Goal: Task Accomplishment & Management: Complete application form

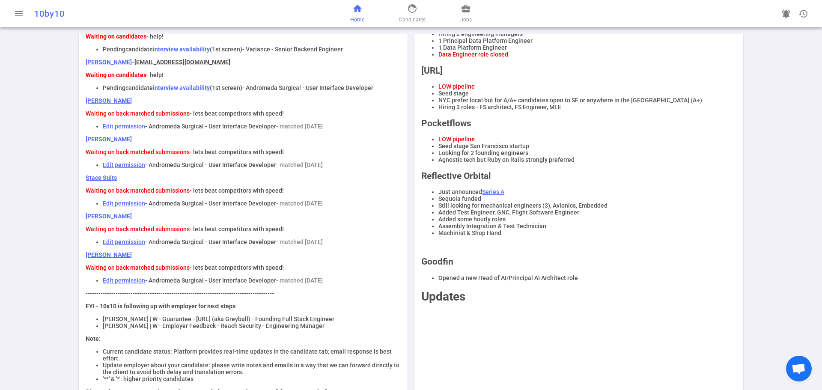
scroll to position [102, 0]
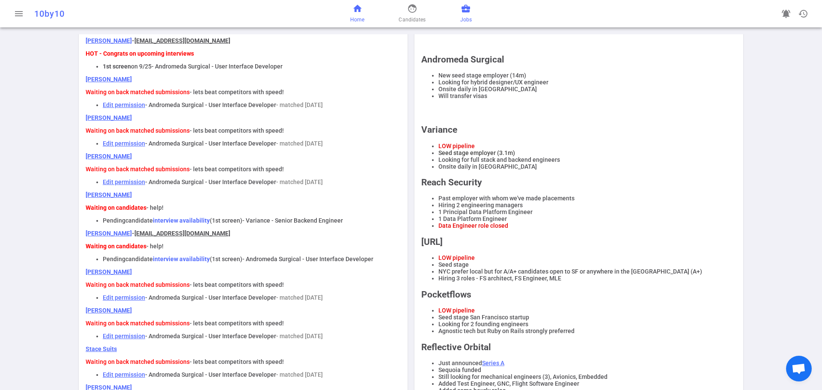
click at [465, 16] on span "Jobs" at bounding box center [466, 19] width 12 height 9
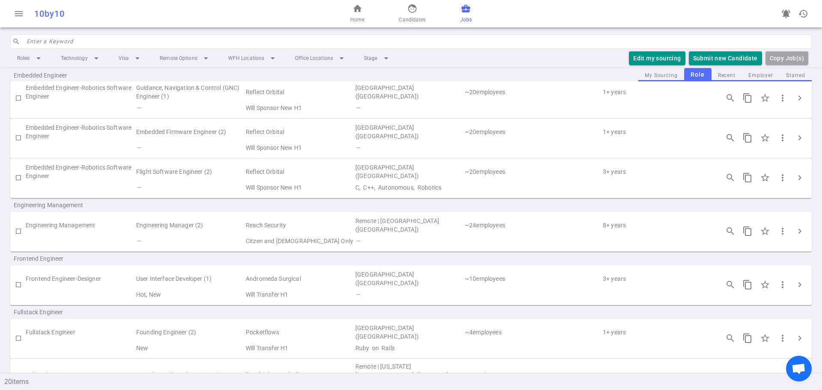
scroll to position [214, 0]
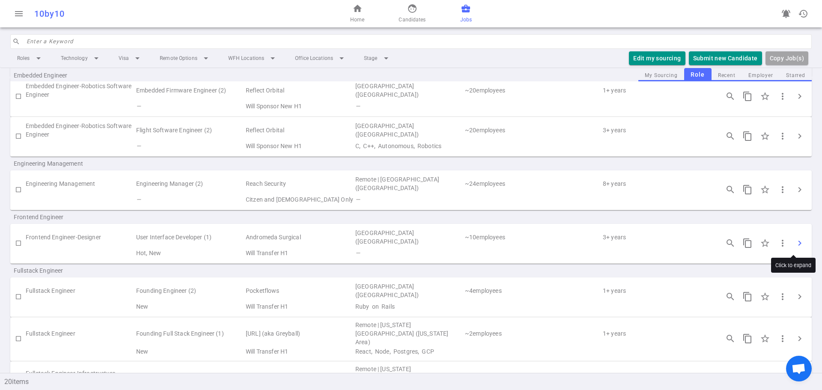
click at [794, 243] on span "chevron_right" at bounding box center [799, 243] width 10 height 10
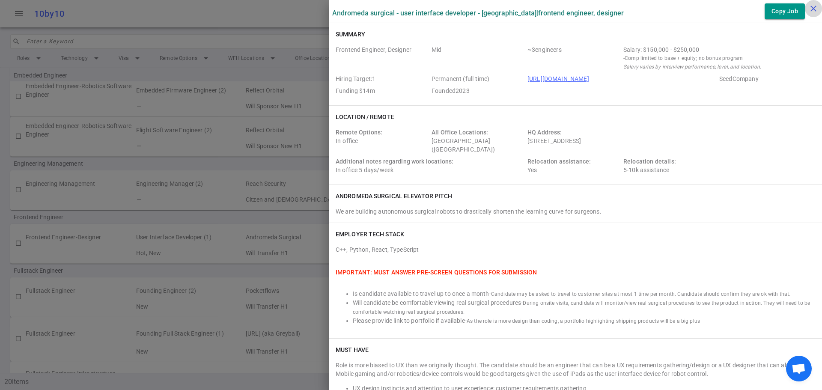
click at [810, 9] on icon "close" at bounding box center [813, 8] width 10 height 10
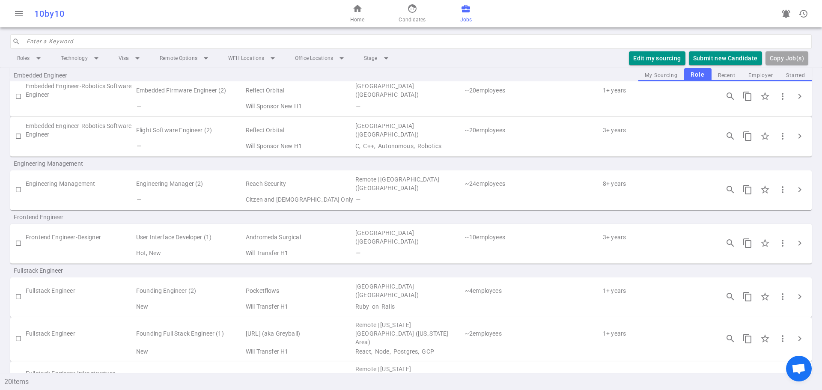
drag, startPoint x: 356, startPoint y: 15, endPoint x: 268, endPoint y: 34, distance: 90.1
click at [356, 15] on link "home Home" at bounding box center [357, 13] width 14 height 21
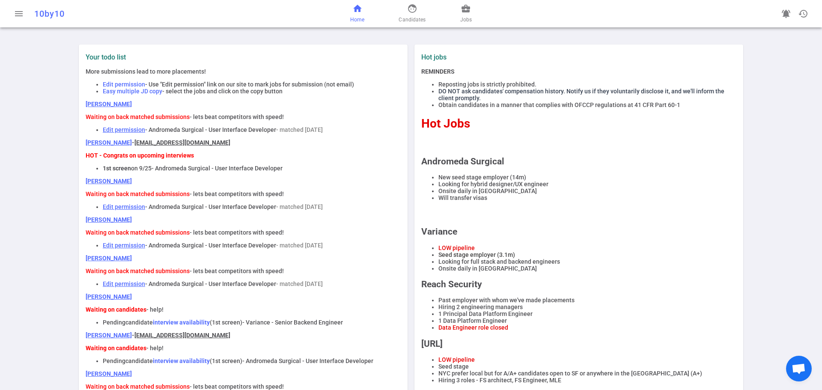
click at [406, 18] on span "Candidates" at bounding box center [411, 19] width 27 height 9
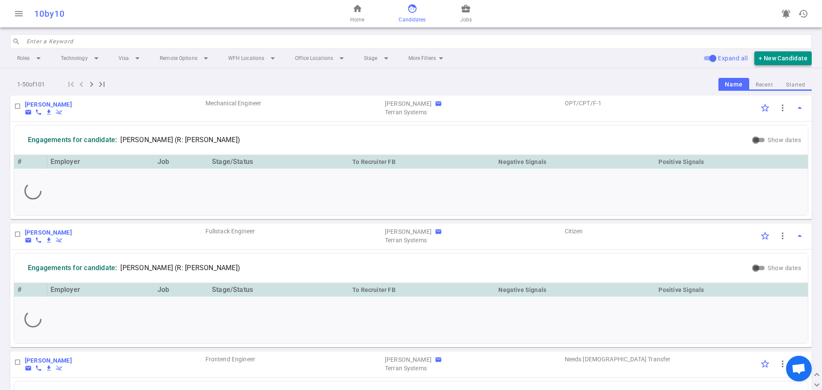
click at [769, 58] on button "+ New Candidate" at bounding box center [782, 58] width 57 height 14
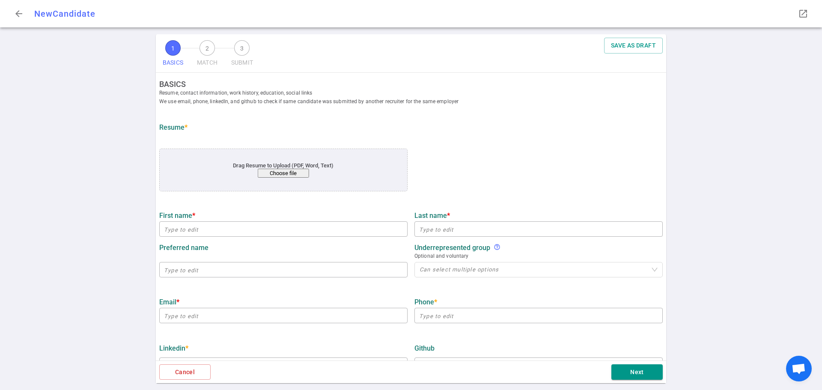
click at [285, 175] on button "Choose file" at bounding box center [283, 173] width 51 height 9
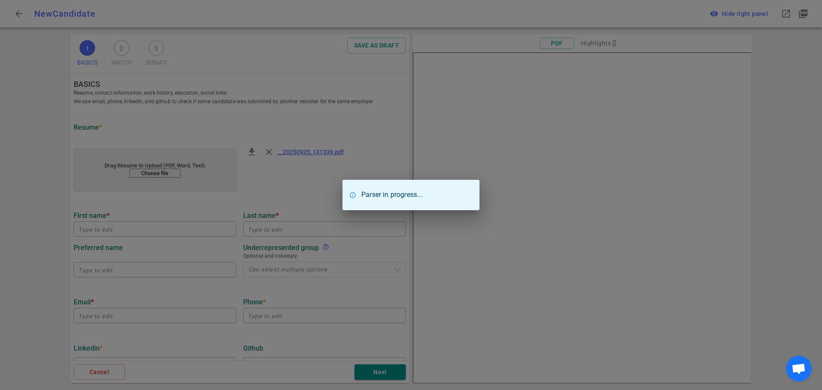
type input "[PERSON_NAME]"
type input "[EMAIL_ADDRESS][DOMAIN_NAME]"
type input "[URL][DOMAIN_NAME]"
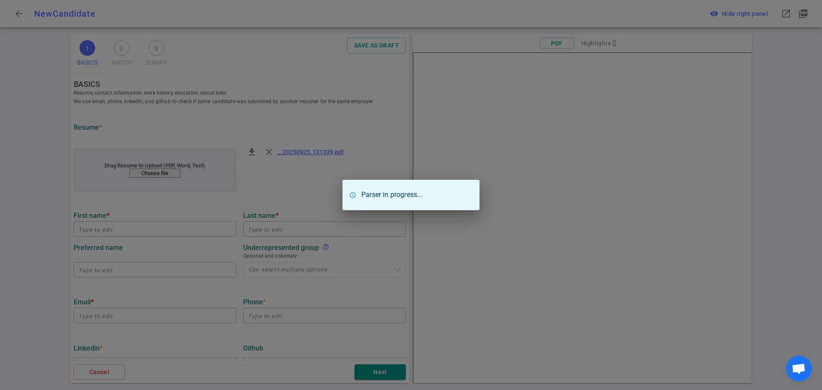
type textarea "[DOMAIN_NAME],[DOMAIN_NAME]"
type input "[DEMOGRAPHIC_DATA]"
type textarea "Founding Software Engineer"
type input "3.8"
type input "[GEOGRAPHIC_DATA]"
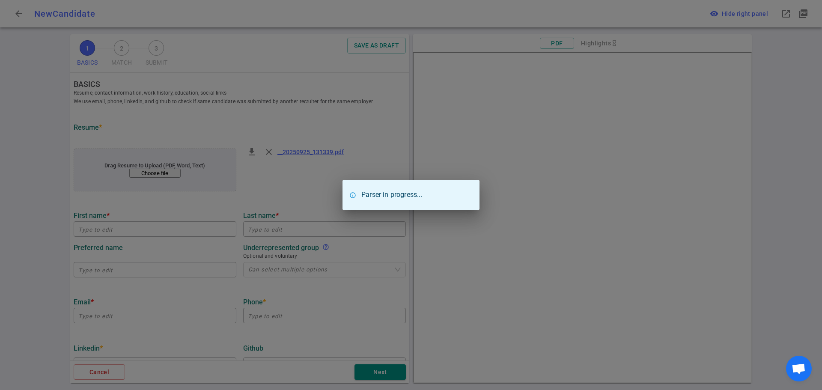
type input "Computer Engineering"
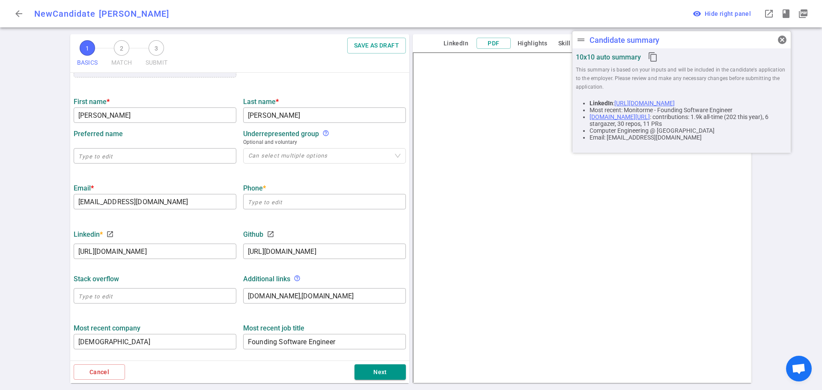
scroll to position [128, 0]
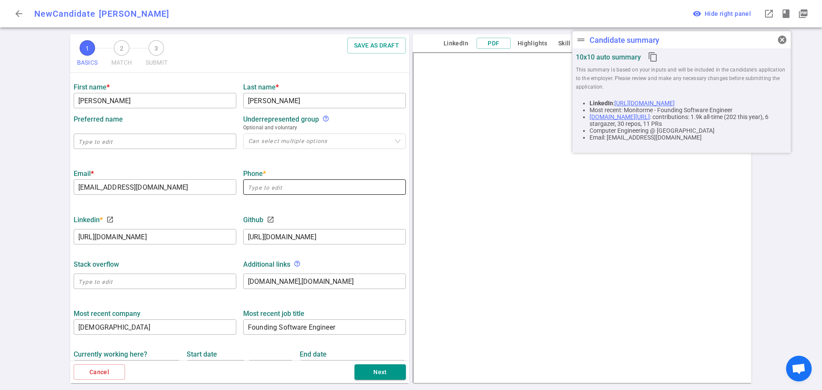
click at [264, 184] on input "text" at bounding box center [324, 187] width 163 height 14
paste input "[PHONE_NUMBER]"
type input "[PHONE_NUMBER]"
click at [30, 221] on div "1 BASICS 2 MATCH 3 SUBMIT SAVE AS DRAFT BASICS Resume, contact information, wor…" at bounding box center [411, 212] width 822 height 356
click at [208, 314] on label "Most recent company" at bounding box center [155, 313] width 163 height 8
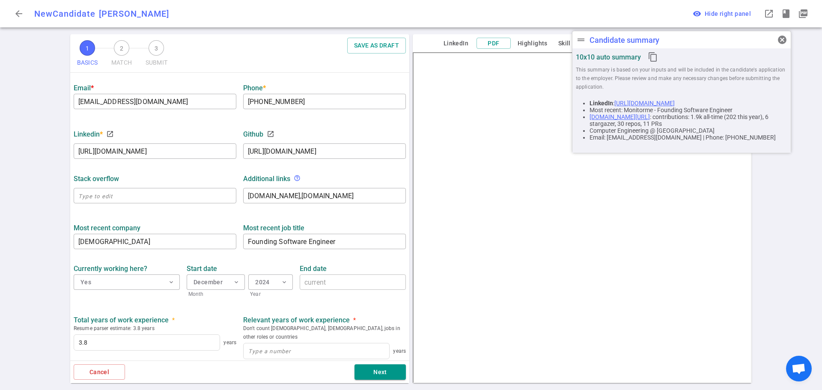
scroll to position [257, 0]
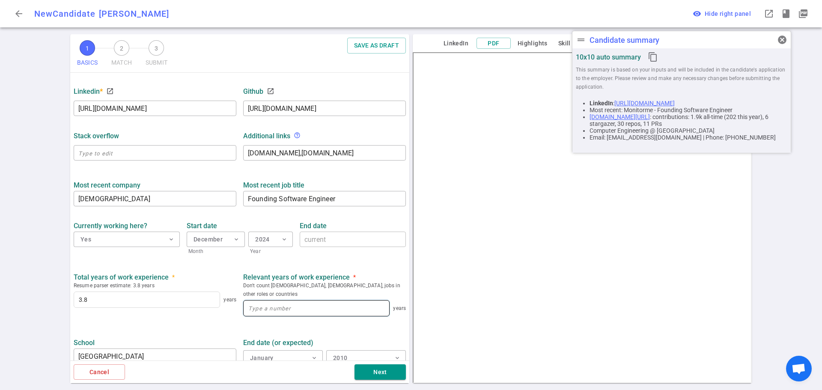
click at [258, 303] on input at bounding box center [315, 307] width 145 height 15
type input "3.8"
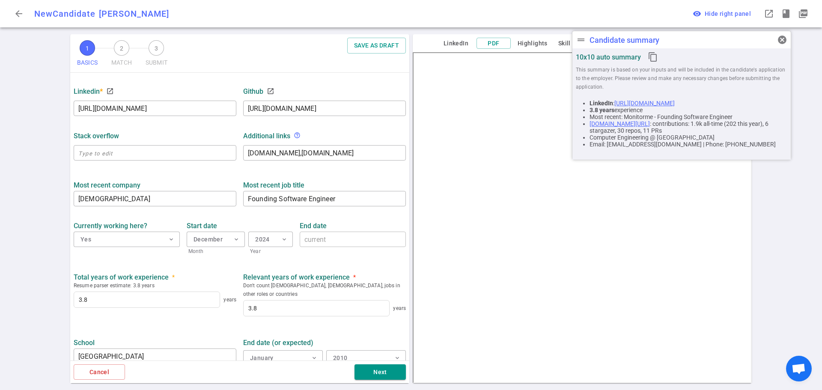
click at [200, 320] on ul "BASICS Resume, contact information, work history, education, social links We us…" at bounding box center [239, 117] width 339 height 603
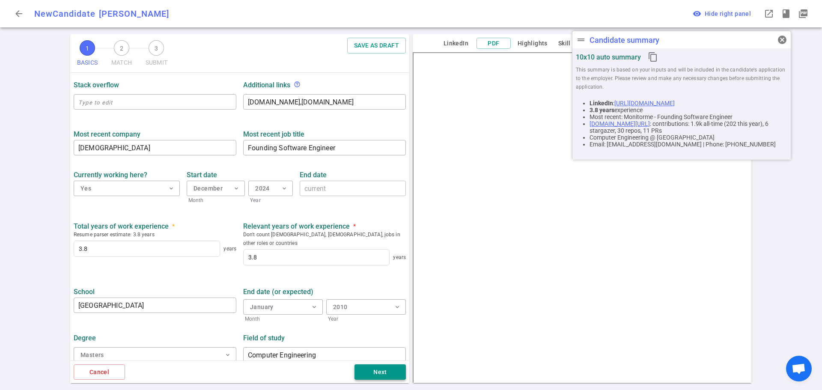
click at [372, 372] on button "Next" at bounding box center [379, 372] width 51 height 16
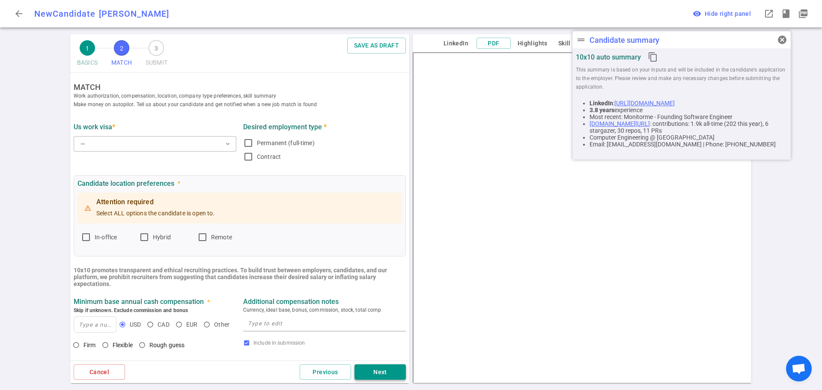
scroll to position [0, 0]
click at [784, 36] on span "cancel" at bounding box center [782, 40] width 10 height 10
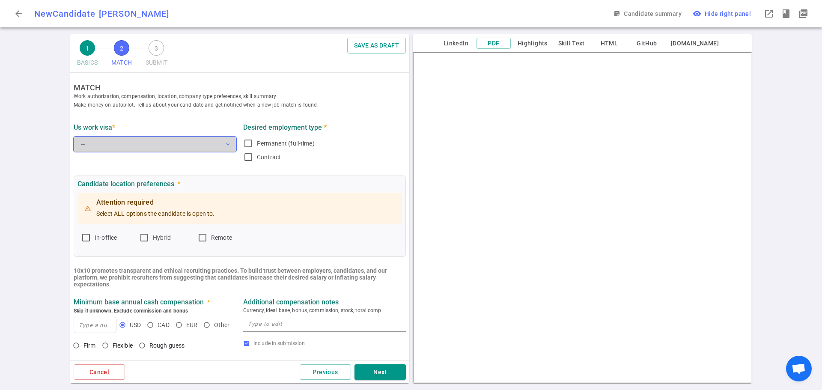
click at [220, 146] on button "— expand_more" at bounding box center [155, 144] width 163 height 15
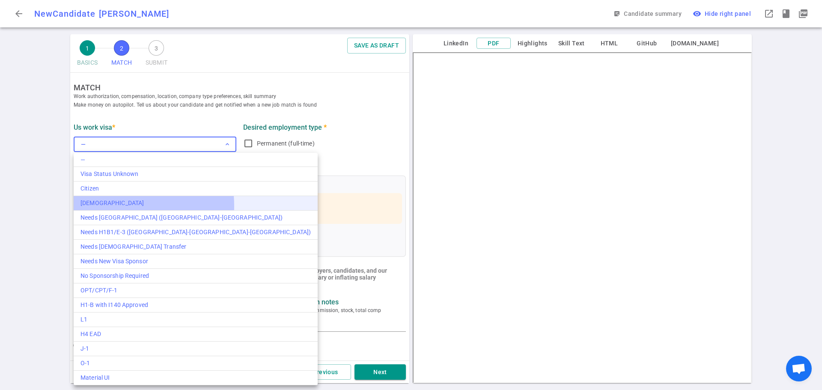
click at [115, 205] on div "[DEMOGRAPHIC_DATA]" at bounding box center [195, 203] width 230 height 9
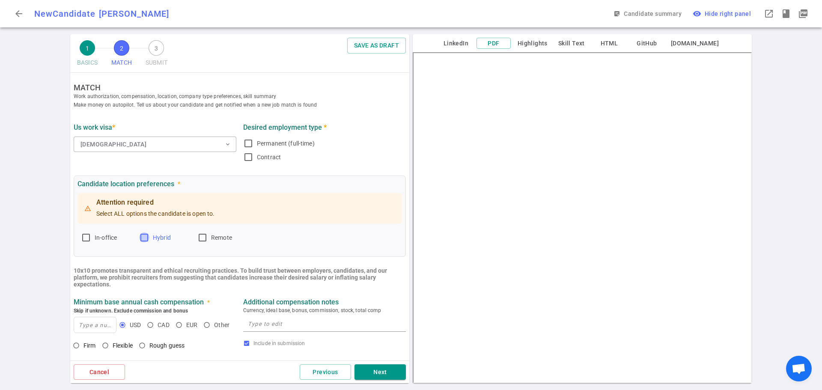
click at [143, 237] on input "Hybrid" at bounding box center [144, 237] width 10 height 10
checkbox input "true"
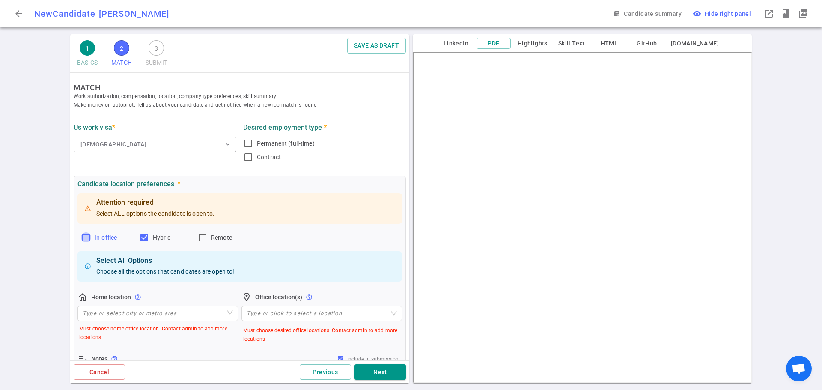
click at [88, 236] on input "In-office" at bounding box center [86, 237] width 10 height 10
checkbox input "true"
click at [199, 236] on input "Remote" at bounding box center [202, 237] width 10 height 10
checkbox input "true"
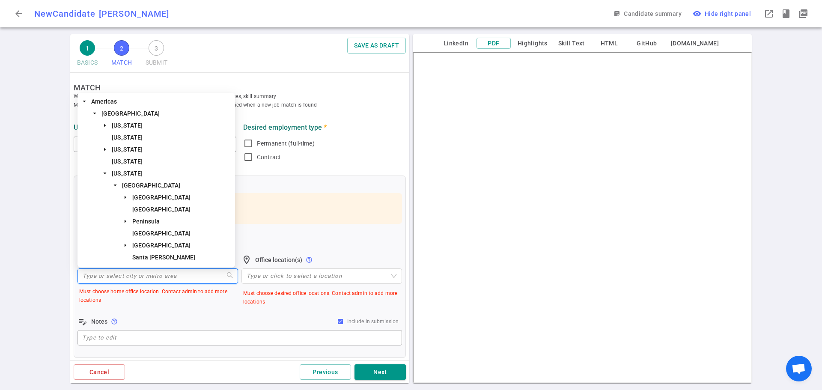
click at [106, 280] on input "search" at bounding box center [158, 276] width 150 height 15
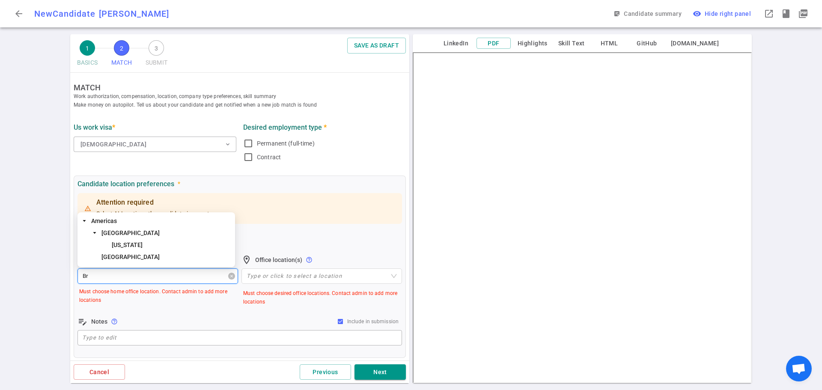
type input "B"
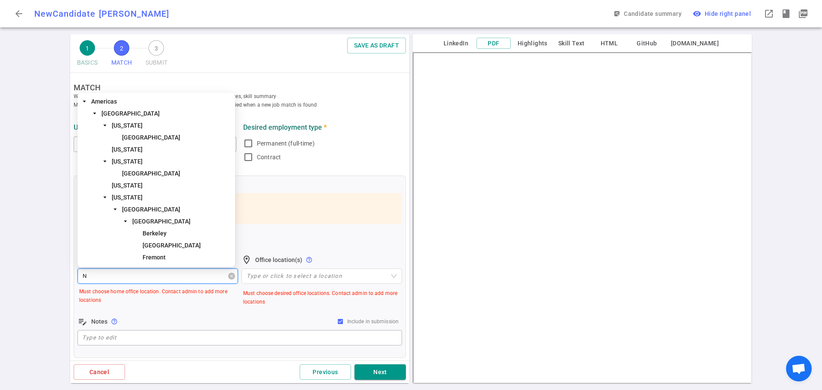
type input "Ne"
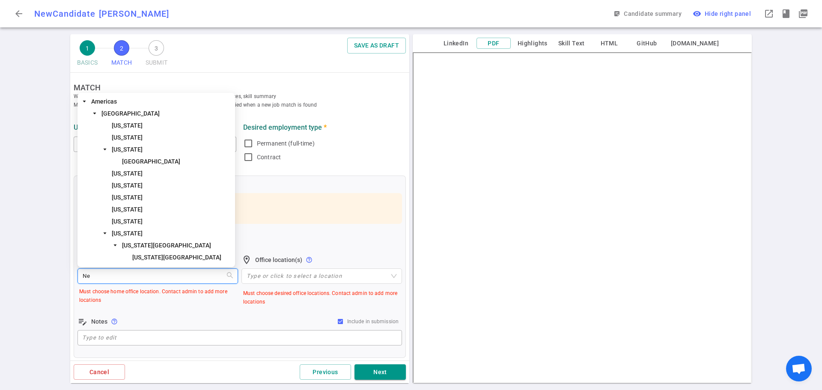
click at [158, 258] on span "[US_STATE][GEOGRAPHIC_DATA]" at bounding box center [176, 257] width 89 height 7
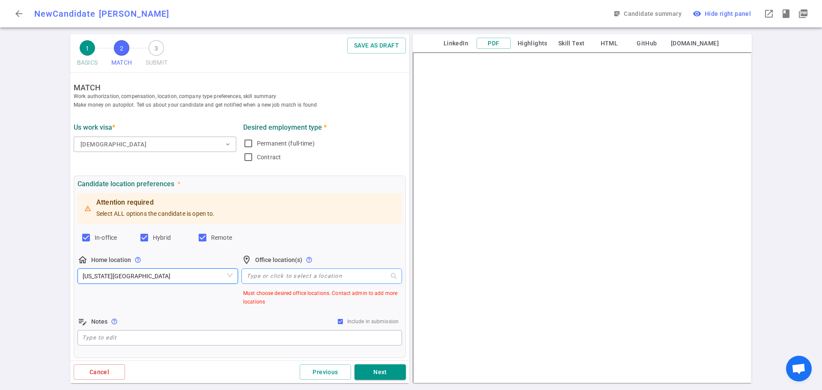
click at [247, 279] on div "Type or click to select a location" at bounding box center [321, 275] width 160 height 15
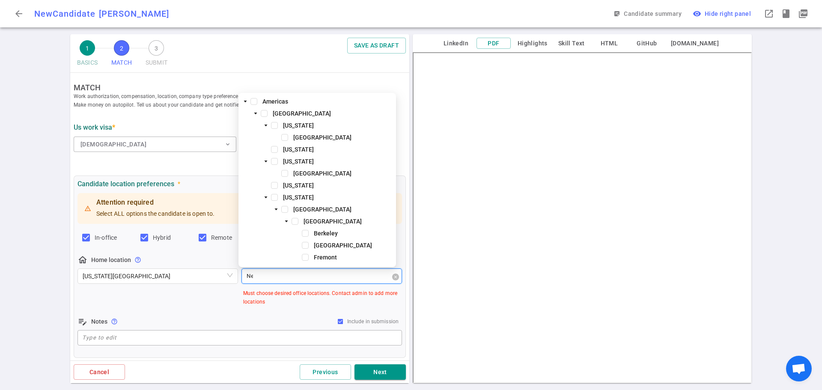
type input "New"
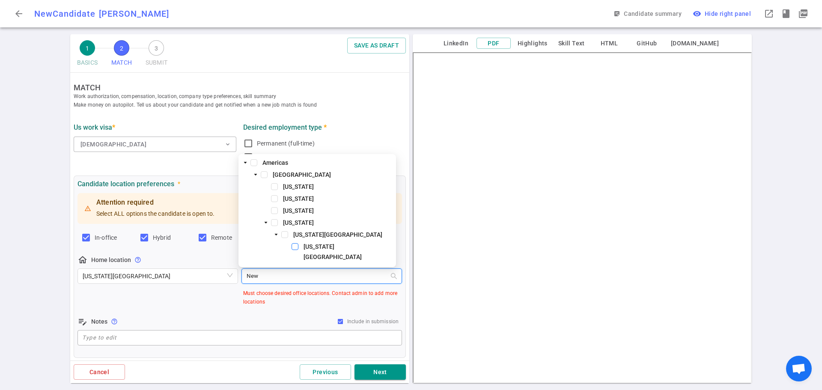
click at [295, 250] on span at bounding box center [294, 246] width 7 height 7
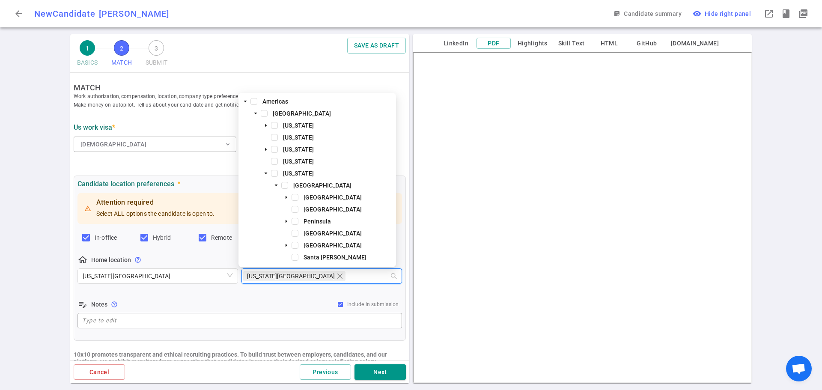
click at [162, 299] on div "edit_note Notes help_outline Include in submission" at bounding box center [239, 304] width 324 height 10
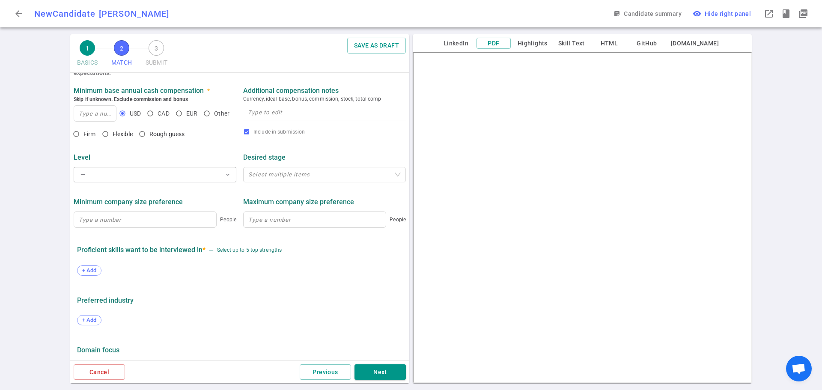
scroll to position [300, 0]
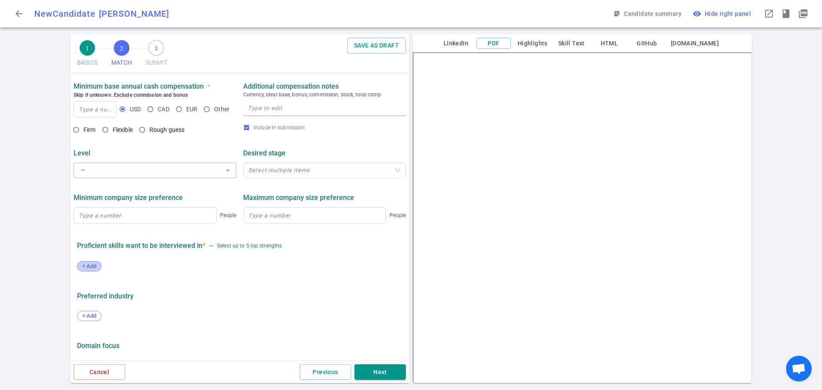
click at [94, 264] on div "+ Add" at bounding box center [89, 266] width 24 height 10
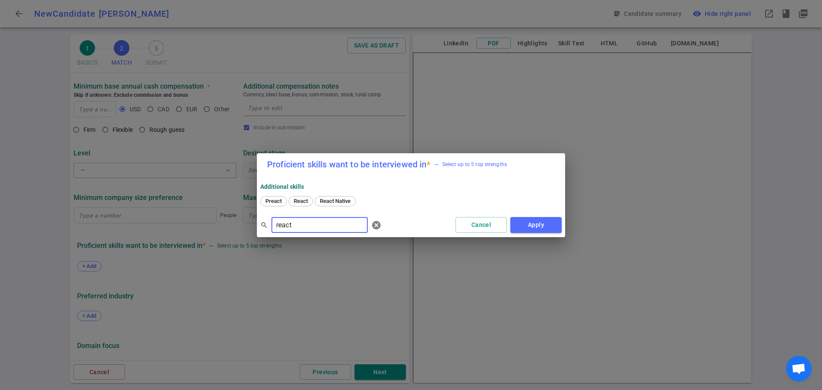
click at [301, 199] on span "React" at bounding box center [301, 201] width 20 height 6
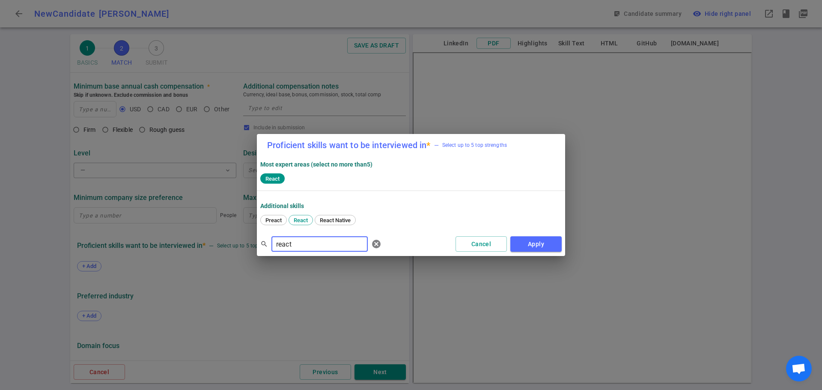
drag, startPoint x: 315, startPoint y: 244, endPoint x: 223, endPoint y: 243, distance: 91.1
click at [223, 243] on div "Proficient skills want to be interviewed in * — Select up to 5 top strengths Mo…" at bounding box center [411, 195] width 822 height 390
click at [294, 221] on span "Javascript" at bounding box center [302, 220] width 32 height 6
drag, startPoint x: 313, startPoint y: 247, endPoint x: 232, endPoint y: 232, distance: 82.7
click at [232, 232] on div "Proficient skills want to be interviewed in * — Select up to 5 top strengths Mo…" at bounding box center [411, 195] width 822 height 390
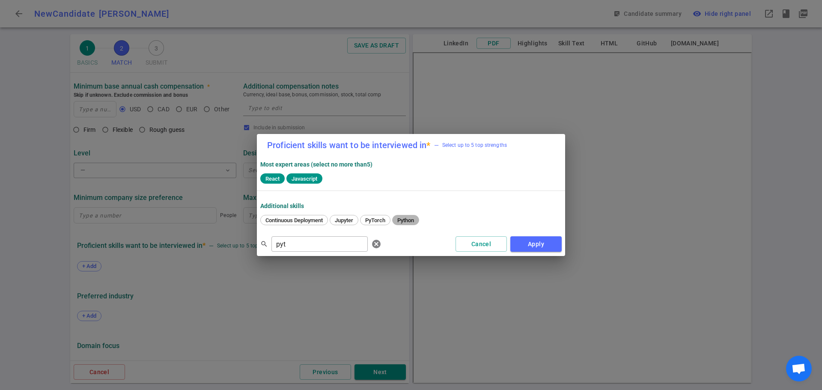
click at [411, 220] on span "Python" at bounding box center [405, 220] width 23 height 6
drag, startPoint x: 298, startPoint y: 243, endPoint x: 184, endPoint y: 235, distance: 114.5
click at [184, 235] on div "Proficient skills want to be interviewed in * — Select up to 5 top strengths Mo…" at bounding box center [411, 195] width 822 height 390
click at [271, 219] on span "AWS" at bounding box center [271, 220] width 18 height 6
drag, startPoint x: 305, startPoint y: 244, endPoint x: 216, endPoint y: 237, distance: 89.3
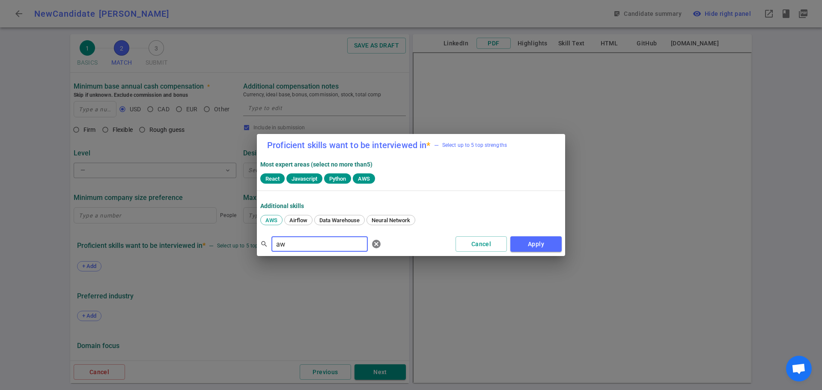
click at [216, 237] on div "Proficient skills want to be interviewed in * — Select up to 5 top strengths Mo…" at bounding box center [411, 195] width 822 height 390
type input "nod"
click at [450, 221] on span "Node" at bounding box center [446, 220] width 19 height 6
click at [545, 247] on button "Apply" at bounding box center [535, 244] width 51 height 16
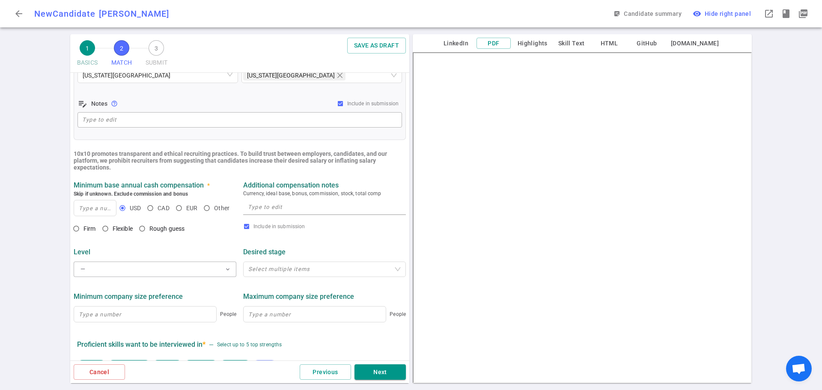
scroll to position [193, 0]
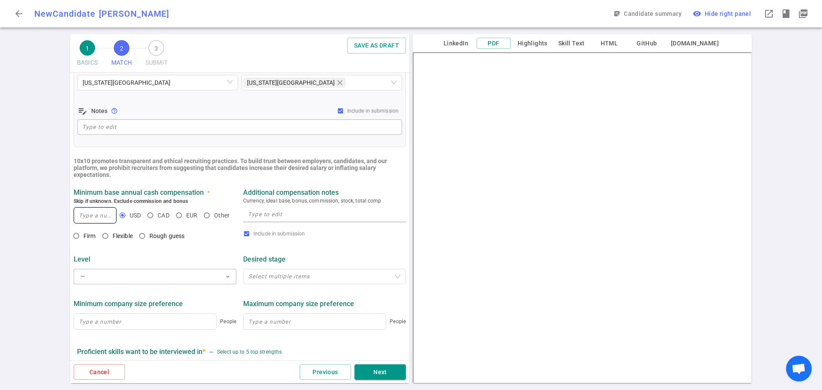
click at [84, 216] on input at bounding box center [95, 215] width 42 height 15
type input "150,000"
click at [142, 240] on input "Rough guess" at bounding box center [142, 236] width 15 height 15
radio input "true"
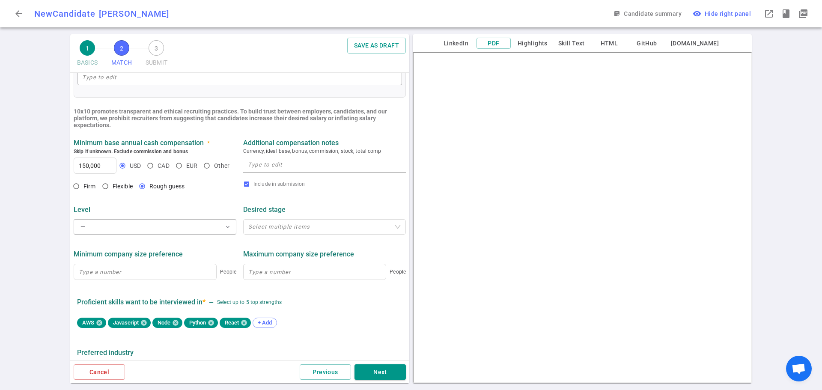
scroll to position [322, 0]
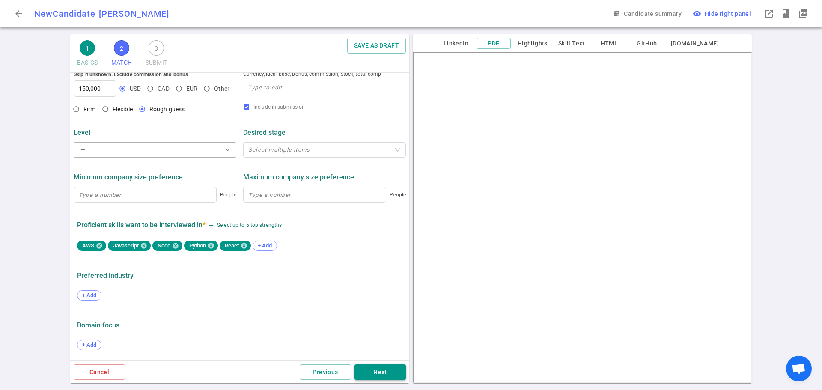
click at [374, 373] on button "Next" at bounding box center [379, 372] width 51 height 16
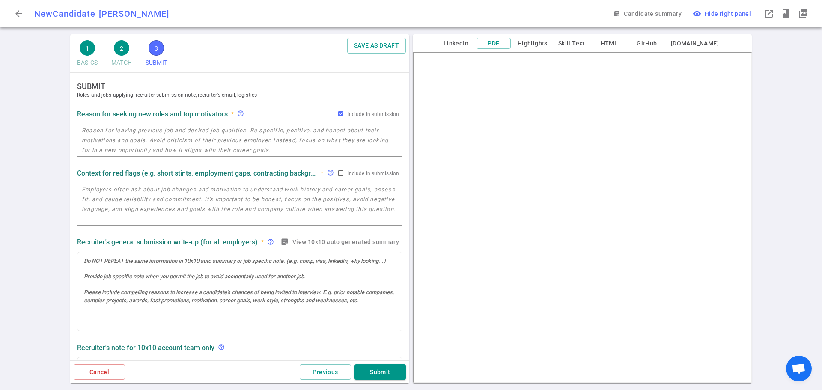
scroll to position [0, 0]
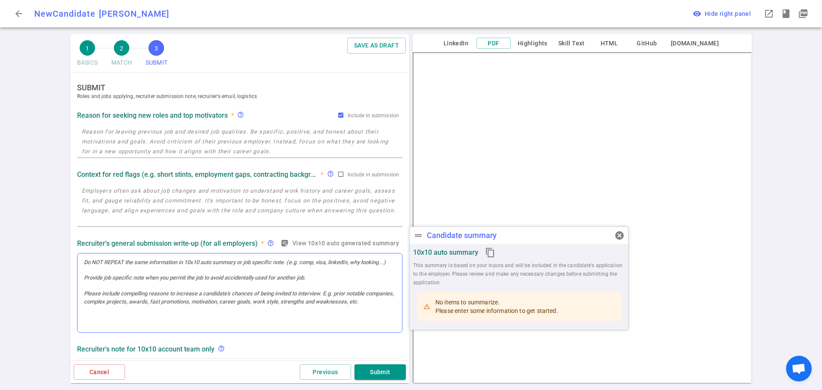
click at [108, 270] on div at bounding box center [239, 293] width 325 height 80
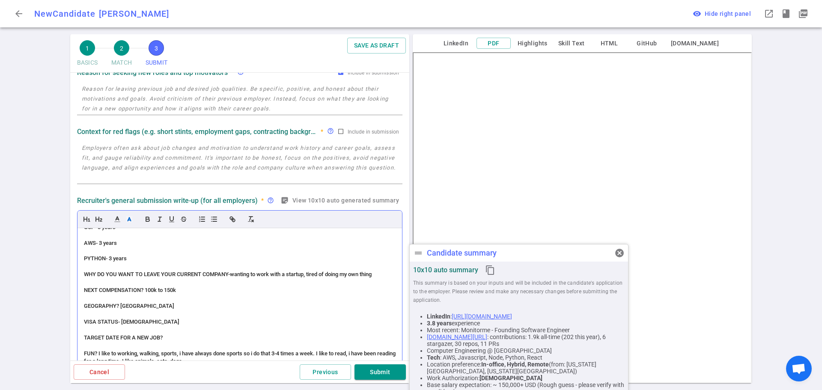
scroll to position [86, 0]
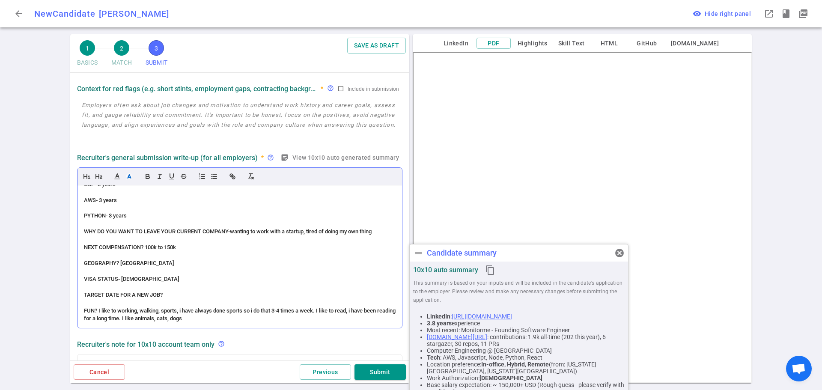
drag, startPoint x: 169, startPoint y: 295, endPoint x: 79, endPoint y: 248, distance: 101.4
click at [79, 248] on div "(ACCENT) PERSONALITY – (medium accent) talkative, open, accommodating, very dri…" at bounding box center [239, 256] width 324 height 142
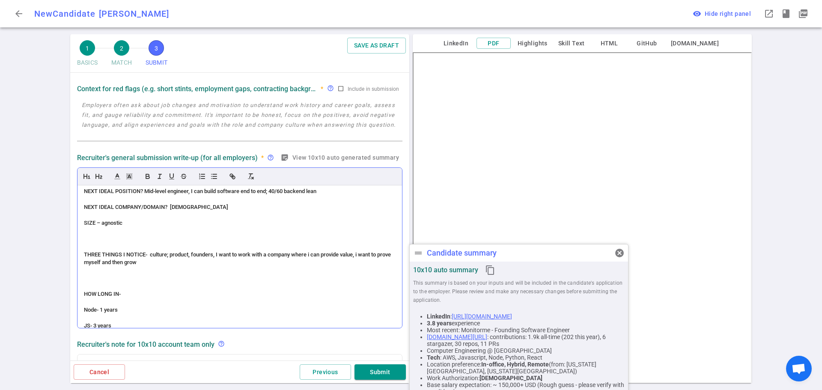
scroll to position [237, 0]
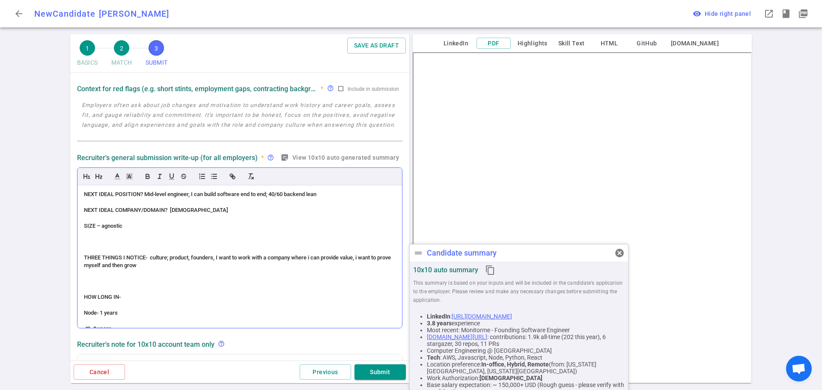
click at [362, 264] on span "THREE THINGS I NOTICE- culture; product, founders, I want to work with a compan…" at bounding box center [238, 261] width 308 height 14
click at [312, 264] on span "THREE THINGS I NOTICE- culture; product, founders, I want to work with a compan…" at bounding box center [237, 261] width 306 height 14
click at [260, 301] on div "HOW LONG IN-" at bounding box center [240, 297] width 312 height 8
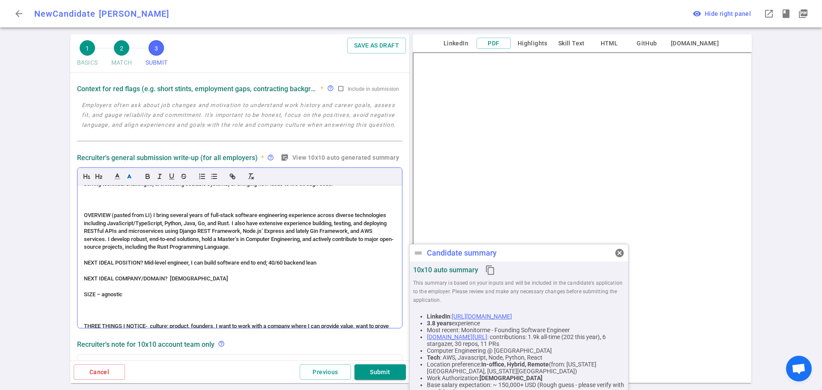
scroll to position [151, 0]
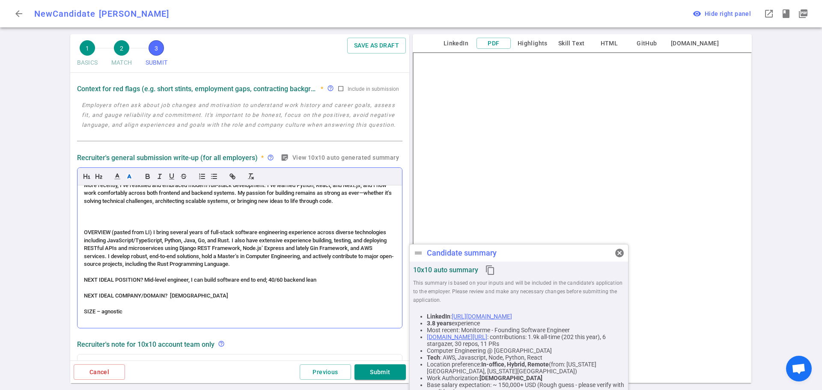
click at [328, 284] on div "NEXT IDEAL POSITION? Mid-level engineer, I can build software end to end; 40/60…" at bounding box center [240, 280] width 312 height 8
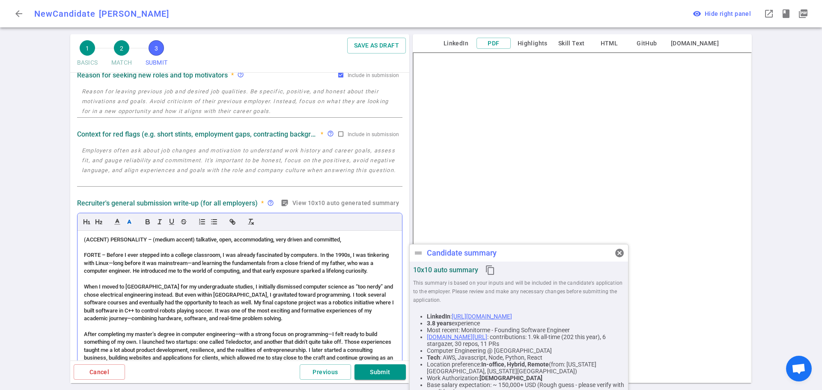
scroll to position [0, 0]
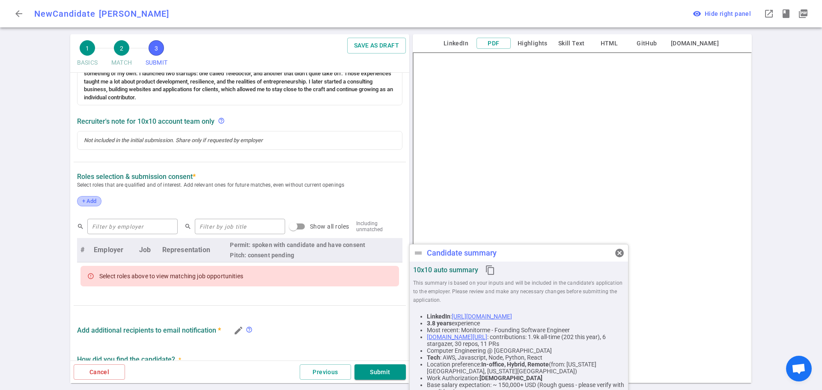
click at [92, 199] on span "+ Add" at bounding box center [89, 201] width 20 height 6
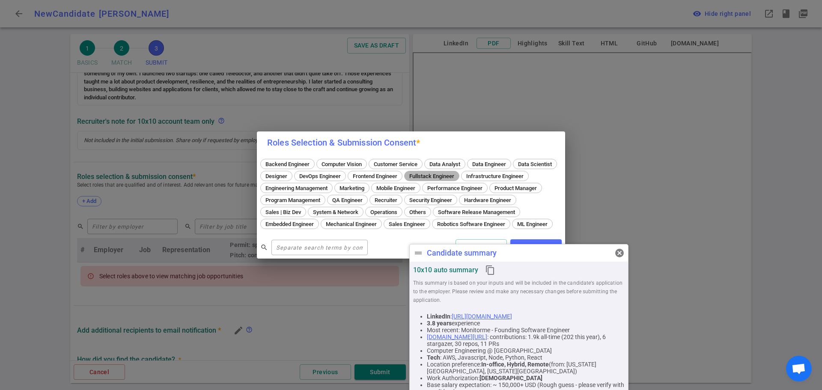
click at [457, 173] on span "Fullstack Engineer" at bounding box center [431, 176] width 51 height 6
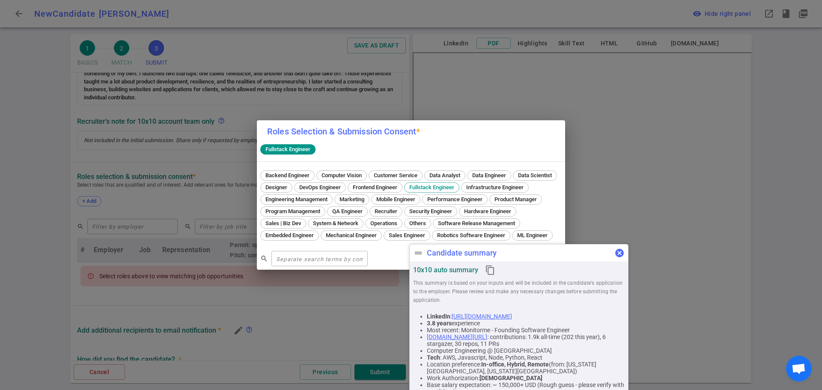
click at [619, 255] on span "cancel" at bounding box center [619, 253] width 10 height 10
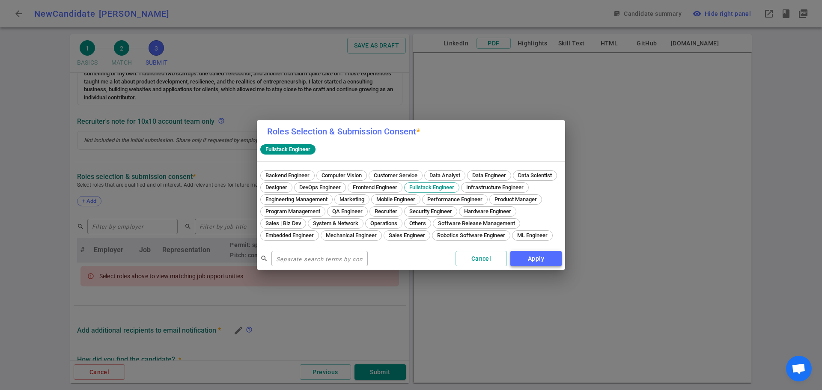
click at [530, 259] on button "Apply" at bounding box center [535, 259] width 51 height 16
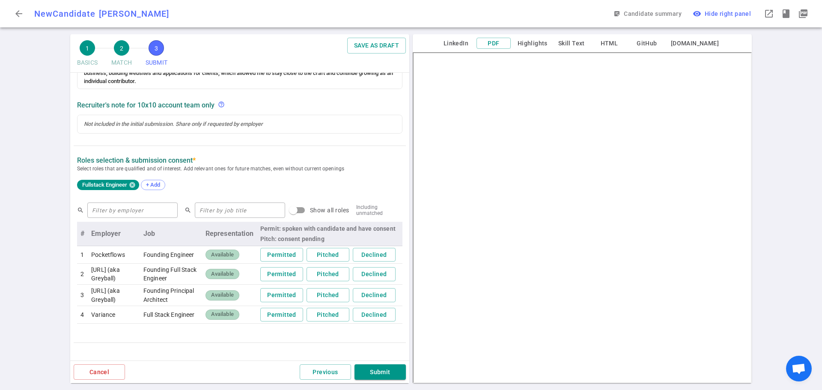
scroll to position [334, 0]
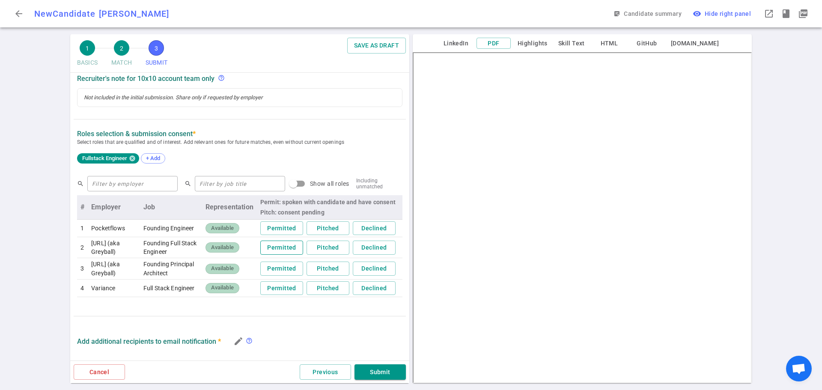
click at [268, 252] on button "Permitted" at bounding box center [281, 247] width 43 height 14
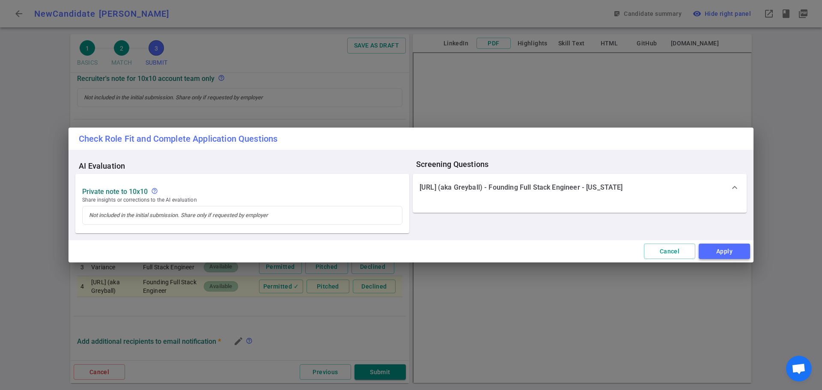
click at [710, 252] on button "Apply" at bounding box center [723, 251] width 51 height 16
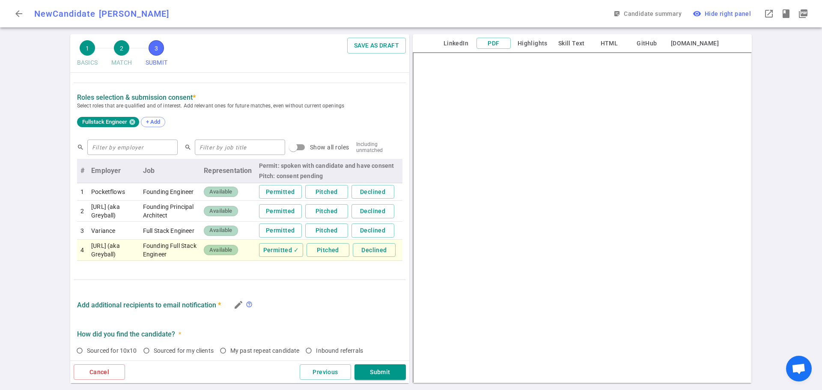
scroll to position [419, 0]
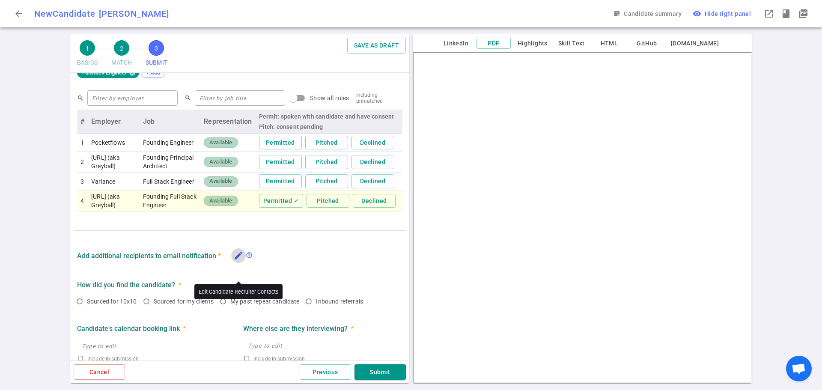
click at [239, 261] on icon "edit" at bounding box center [238, 255] width 10 height 10
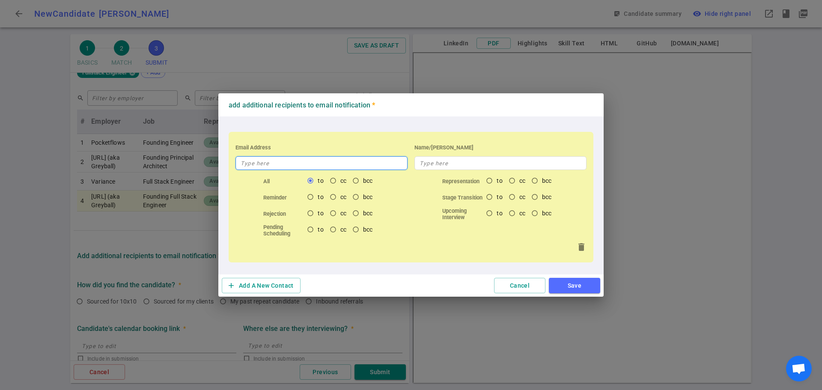
click at [274, 162] on input "text" at bounding box center [321, 163] width 172 height 14
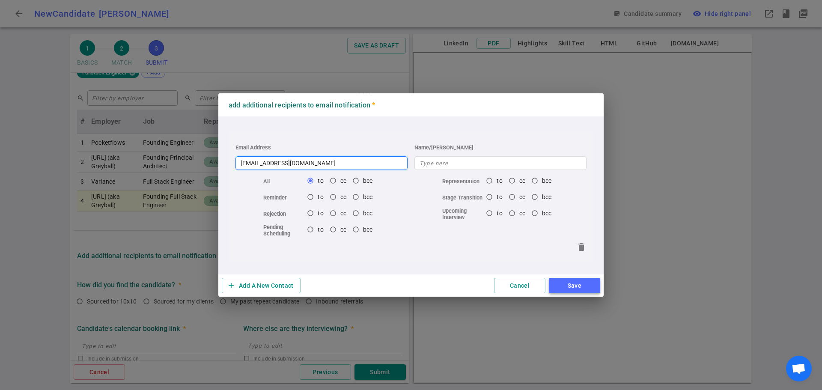
type input "[EMAIL_ADDRESS][DOMAIN_NAME]"
click at [568, 289] on button "Save" at bounding box center [574, 286] width 51 height 16
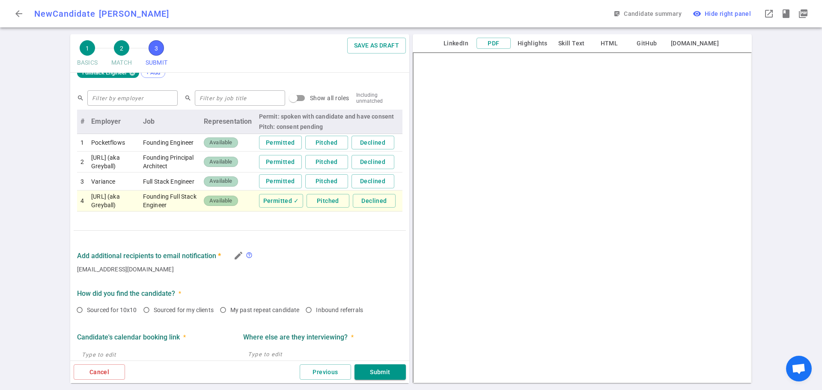
scroll to position [496, 0]
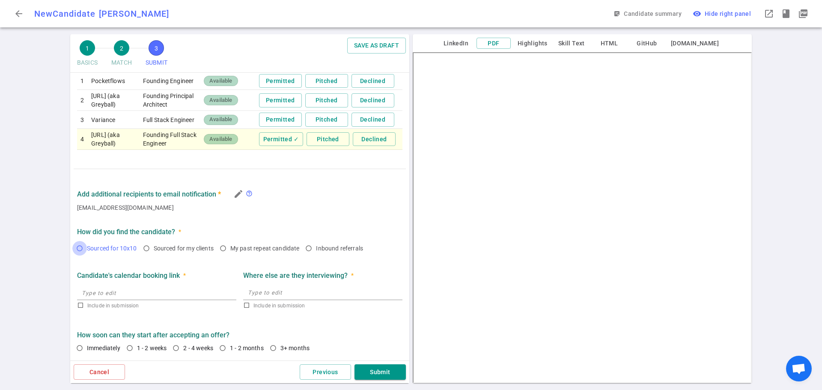
click at [81, 245] on input "Sourced for 10x10" at bounding box center [79, 248] width 15 height 15
radio input "true"
click at [129, 347] on input "1 - 2 weeks" at bounding box center [129, 348] width 15 height 15
radio input "true"
click at [370, 371] on button "Submit" at bounding box center [379, 372] width 51 height 16
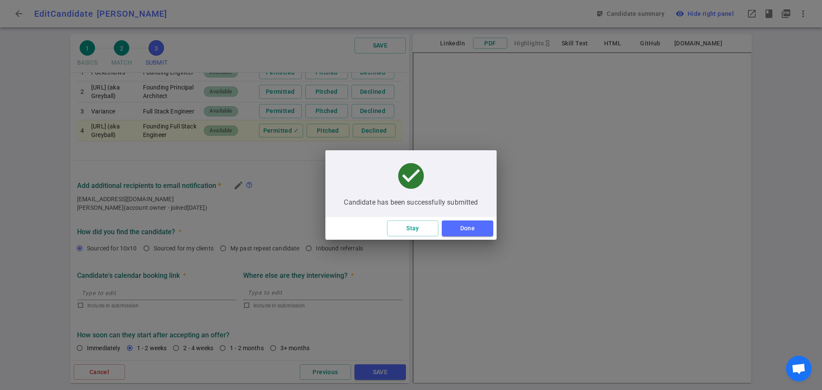
click at [462, 229] on button "Done" at bounding box center [467, 228] width 51 height 16
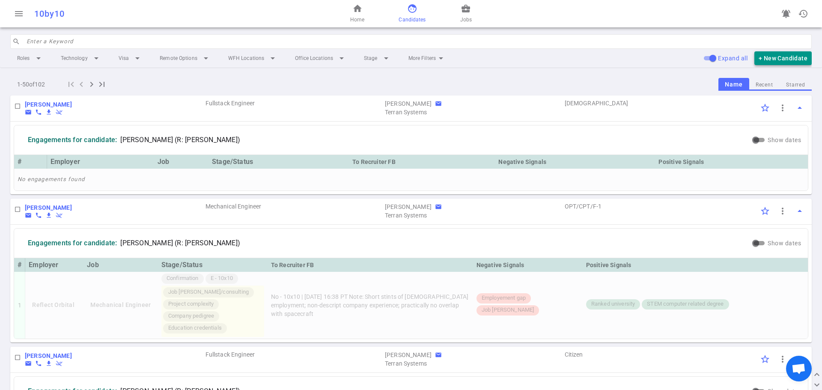
click at [786, 58] on button "+ New Candidate" at bounding box center [782, 58] width 57 height 14
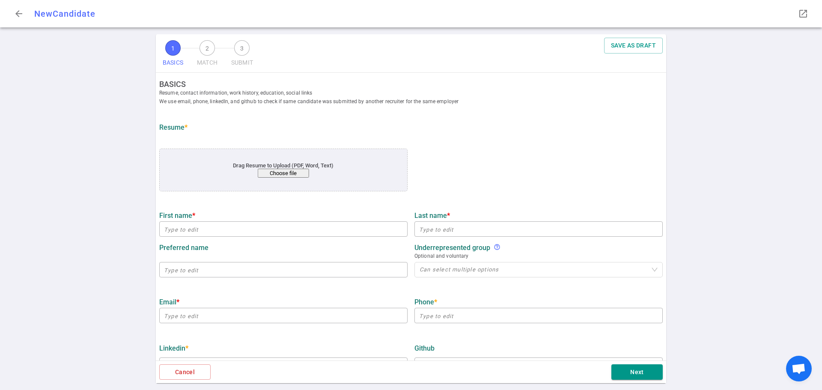
click at [294, 171] on button "Choose file" at bounding box center [283, 173] width 51 height 9
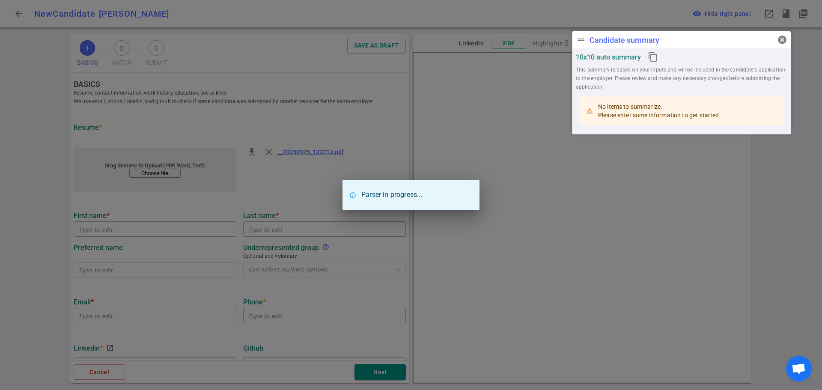
type input "[PERSON_NAME]"
type input "[EMAIL_ADDRESS][DOMAIN_NAME]"
type input "[PHONE_NUMBER]"
type input "[URL][DOMAIN_NAME]"
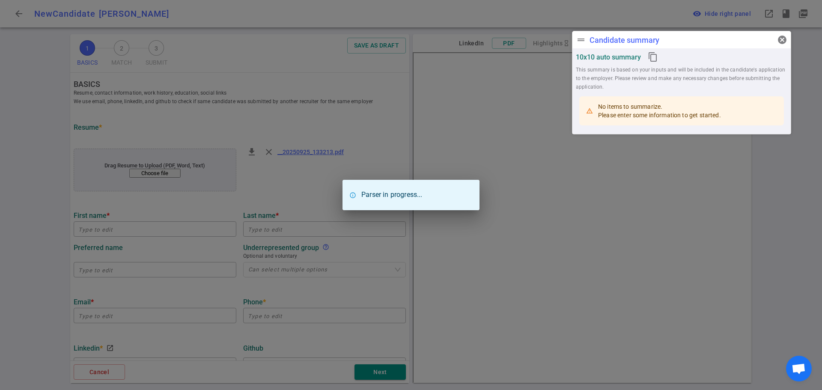
type textarea "[URL][DOMAIN_NAME]"
type input "Komprise"
type textarea "UX Designer"
type input "4.7"
type input "[GEOGRAPHIC_DATA]"
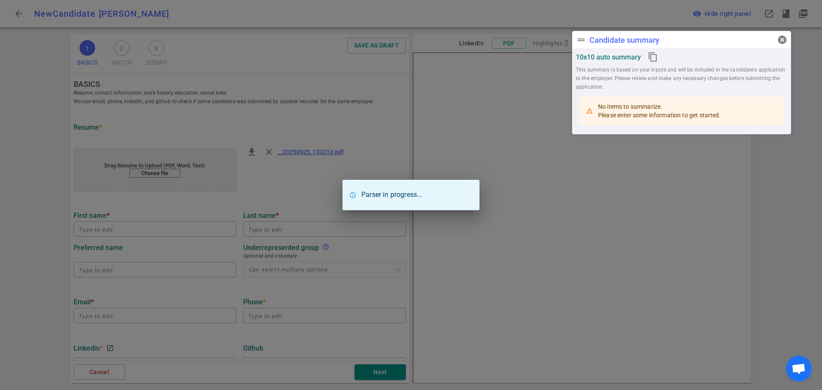
type input "UI/UX Design"
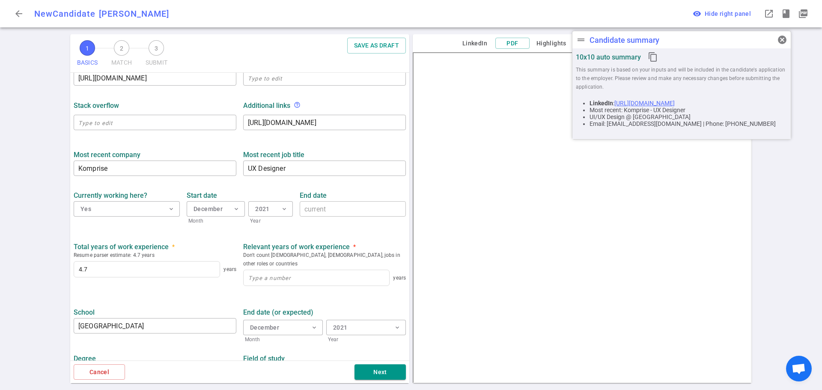
scroll to position [308, 0]
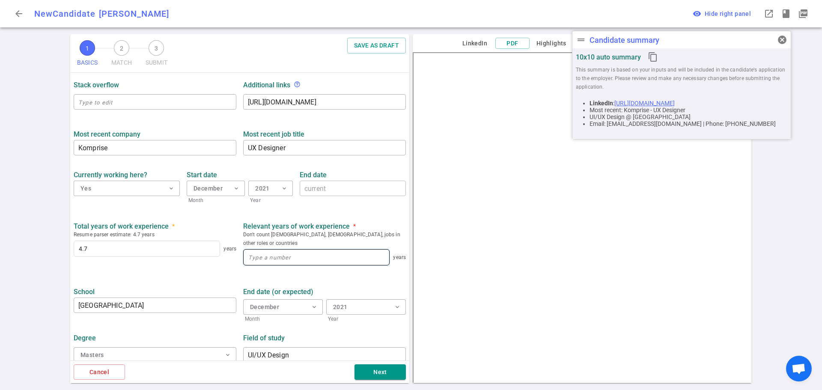
click at [258, 250] on input at bounding box center [315, 256] width 145 height 15
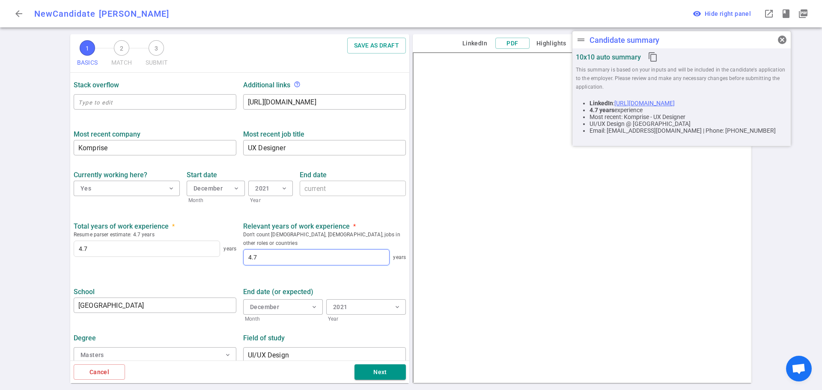
type input "4.7"
click at [181, 266] on ul "BASICS Resume, contact information, work history, education, social links We us…" at bounding box center [239, 66] width 339 height 603
click at [386, 374] on button "Next" at bounding box center [379, 372] width 51 height 16
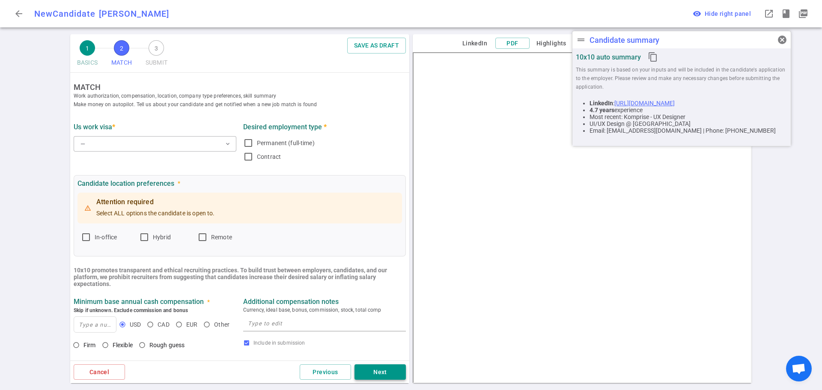
scroll to position [0, 0]
click at [110, 145] on button "— expand_more" at bounding box center [155, 144] width 163 height 15
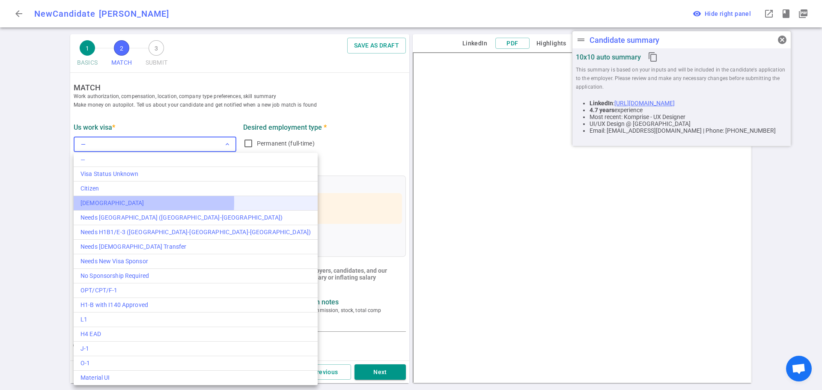
click at [110, 202] on div "[DEMOGRAPHIC_DATA]" at bounding box center [195, 203] width 230 height 9
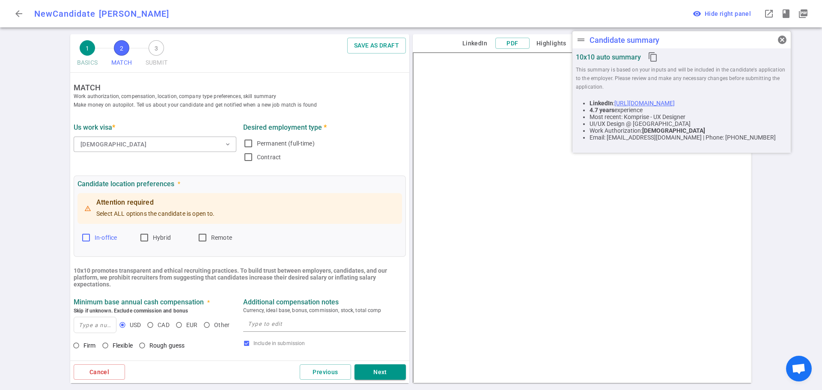
click at [88, 237] on input "In-office" at bounding box center [86, 237] width 10 height 10
checkbox input "true"
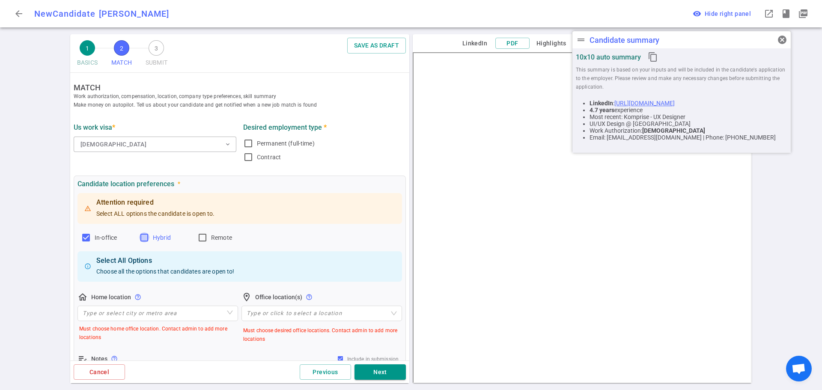
click at [144, 239] on input "Hybrid" at bounding box center [144, 237] width 10 height 10
checkbox input "true"
click at [199, 237] on input "Remote" at bounding box center [202, 237] width 10 height 10
checkbox input "true"
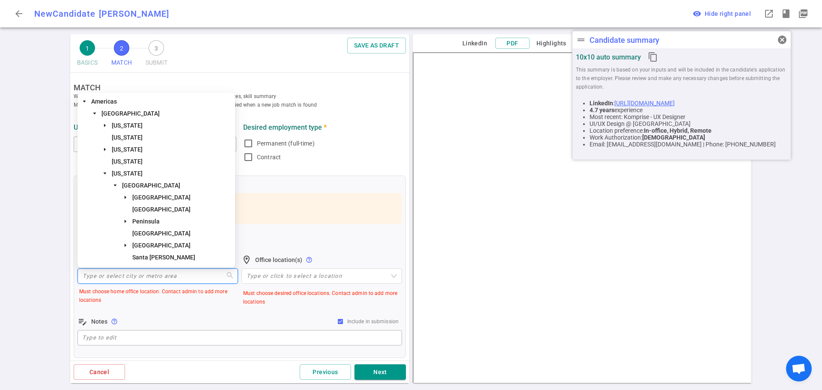
click at [130, 278] on input "search" at bounding box center [158, 276] width 150 height 15
click at [169, 182] on span "[GEOGRAPHIC_DATA]" at bounding box center [151, 185] width 58 height 7
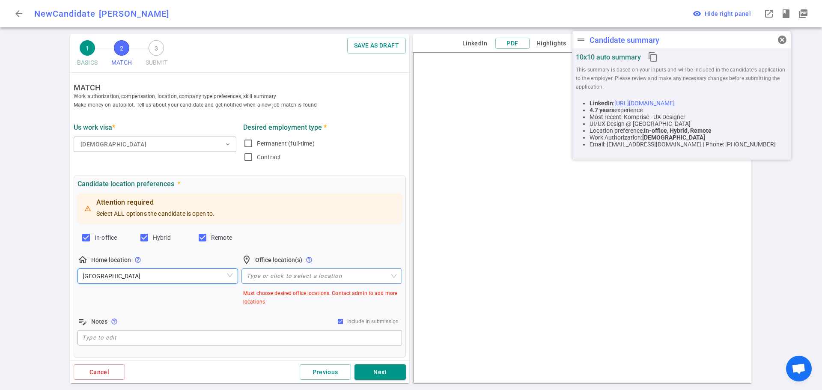
click at [274, 275] on div at bounding box center [317, 276] width 148 height 6
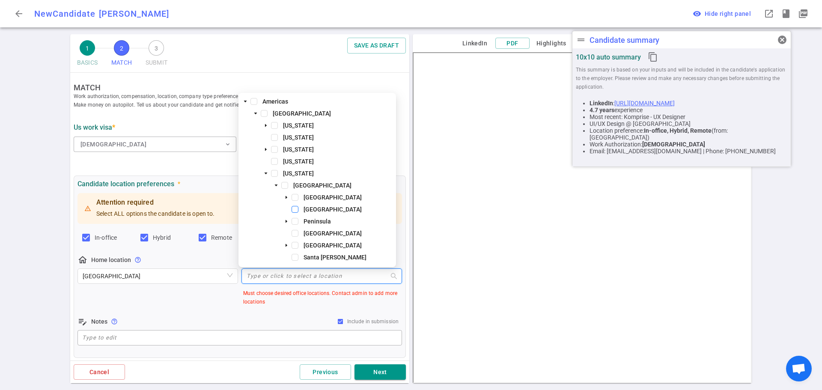
click at [296, 211] on span at bounding box center [294, 209] width 7 height 7
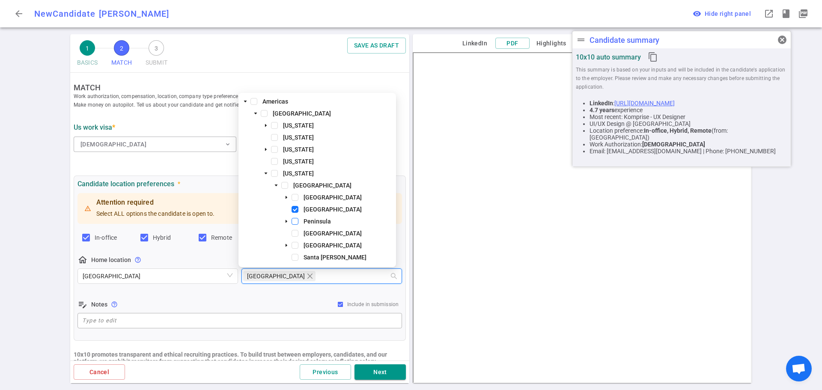
click at [294, 223] on span at bounding box center [294, 221] width 7 height 7
click at [293, 235] on span at bounding box center [294, 233] width 7 height 7
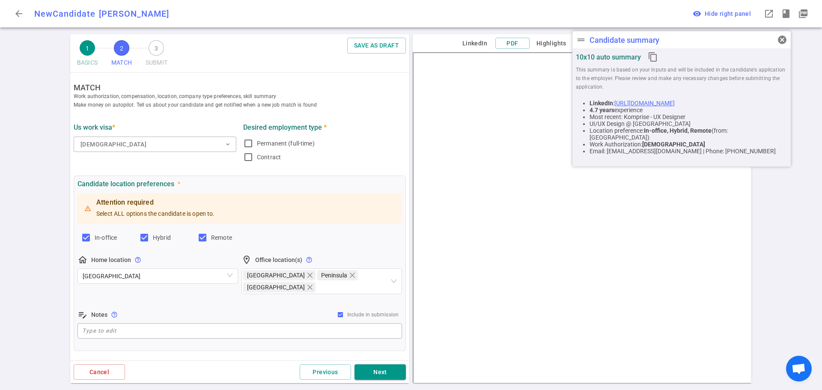
click at [241, 291] on div "Attention required Select ALL options the candidate is open to. In-office Hybri…" at bounding box center [239, 265] width 324 height 149
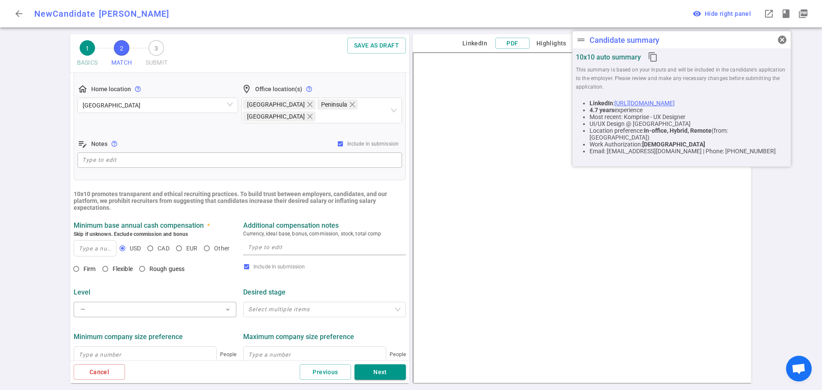
scroll to position [171, 0]
click at [93, 240] on input at bounding box center [95, 247] width 42 height 15
type input "180,000"
click at [142, 261] on input "Rough guess" at bounding box center [142, 268] width 15 height 15
radio input "true"
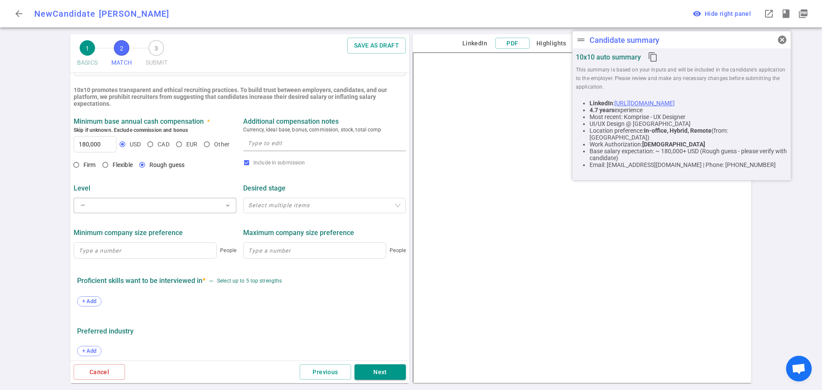
scroll to position [300, 0]
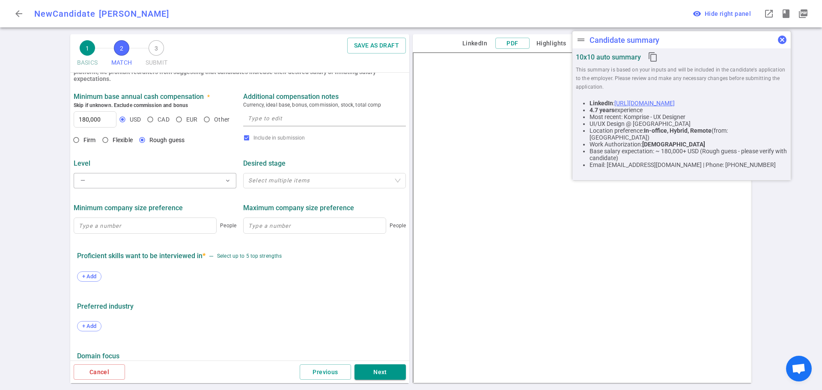
click at [783, 47] on button "cancel" at bounding box center [781, 39] width 17 height 17
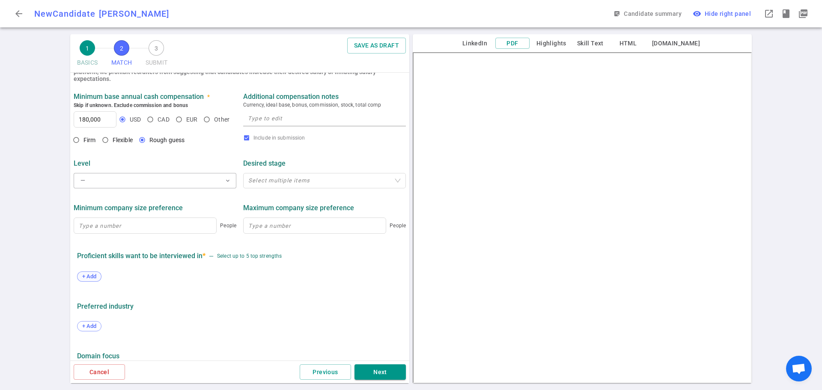
click at [88, 272] on div "+ Add" at bounding box center [89, 276] width 24 height 10
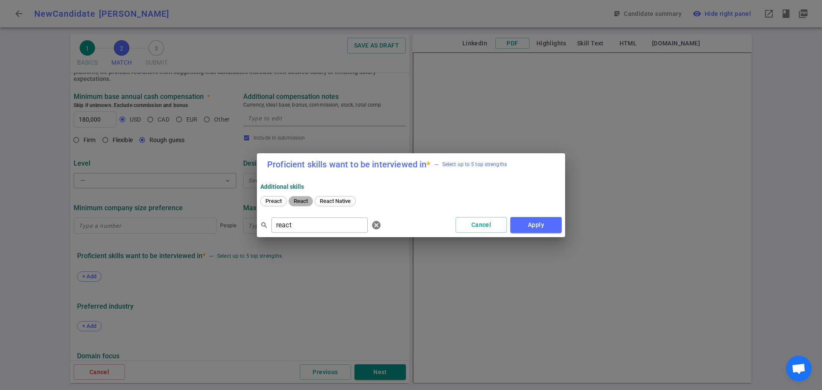
click at [302, 199] on span "React" at bounding box center [301, 201] width 20 height 6
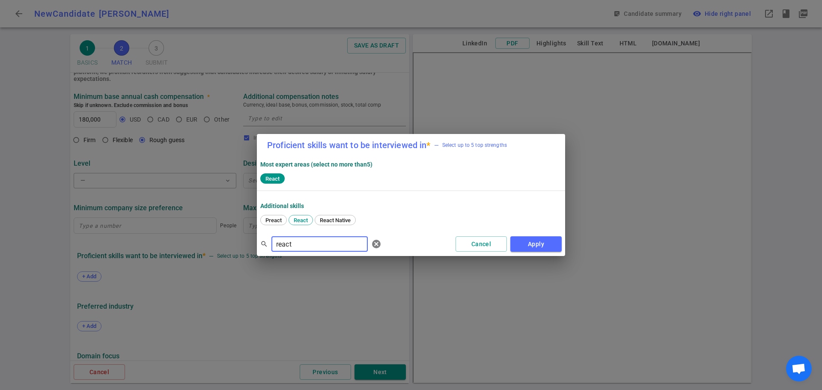
drag, startPoint x: 300, startPoint y: 243, endPoint x: 216, endPoint y: 243, distance: 83.4
click at [216, 243] on div "Proficient skills want to be interviewed in * — Select up to 5 top strengths Mo…" at bounding box center [411, 195] width 822 height 390
click at [283, 219] on span "Wireframe" at bounding box center [278, 220] width 32 height 6
drag, startPoint x: 302, startPoint y: 247, endPoint x: 227, endPoint y: 237, distance: 75.5
click at [226, 236] on div "Proficient skills want to be interviewed in * — Select up to 5 top strengths Mo…" at bounding box center [411, 195] width 822 height 390
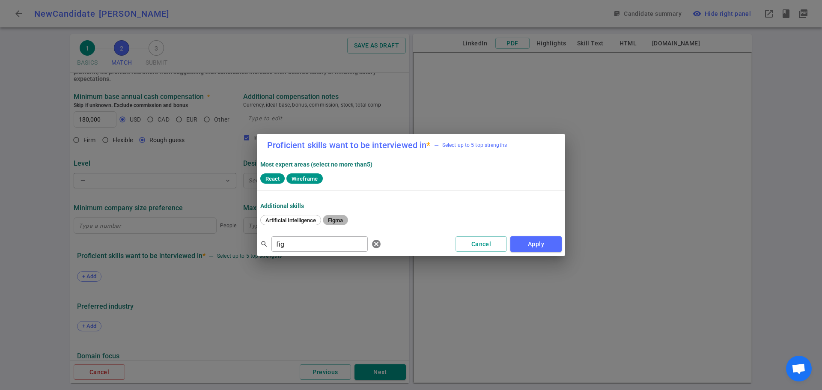
click at [337, 217] on span "Figma" at bounding box center [335, 220] width 21 height 6
drag, startPoint x: 298, startPoint y: 250, endPoint x: 217, endPoint y: 239, distance: 82.1
click at [217, 239] on div "Proficient skills want to be interviewed in * — Select up to 5 top strengths Mo…" at bounding box center [411, 195] width 822 height 390
type input "java"
click at [302, 221] on span "Javascript" at bounding box center [302, 220] width 32 height 6
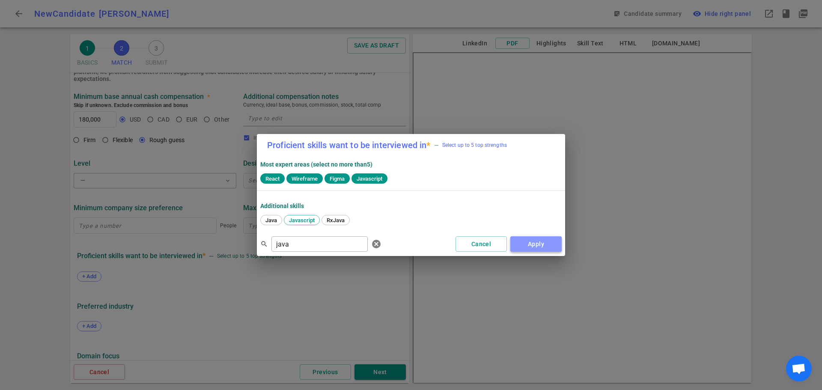
click at [530, 248] on button "Apply" at bounding box center [535, 244] width 51 height 16
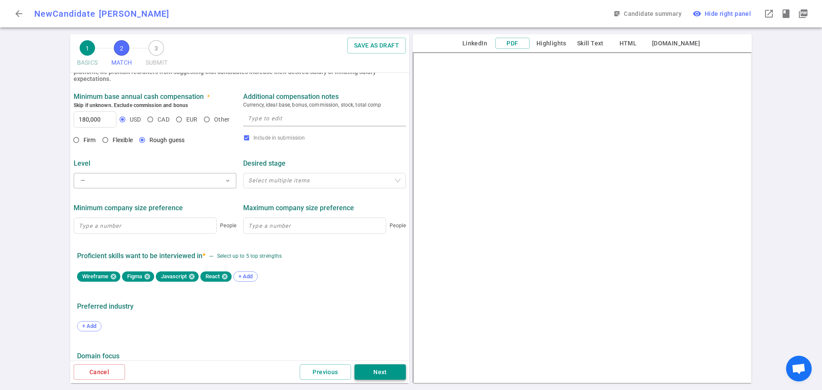
click at [387, 371] on button "Next" at bounding box center [379, 372] width 51 height 16
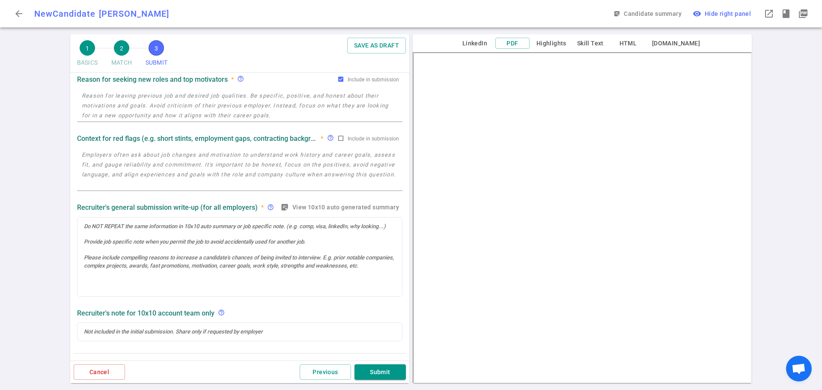
scroll to position [0, 0]
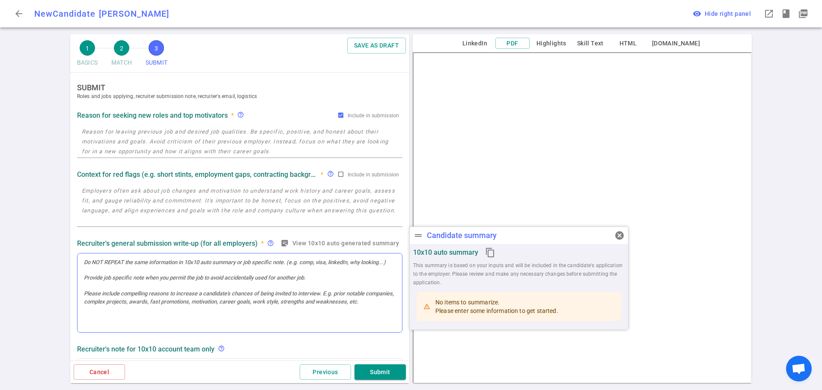
click at [100, 282] on div at bounding box center [239, 292] width 324 height 79
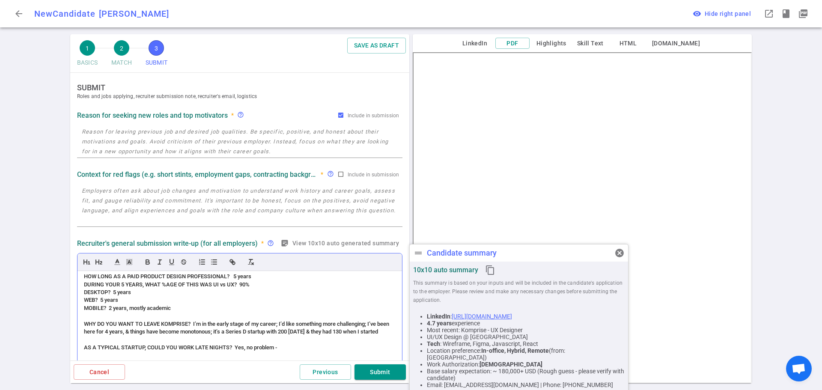
scroll to position [136, 0]
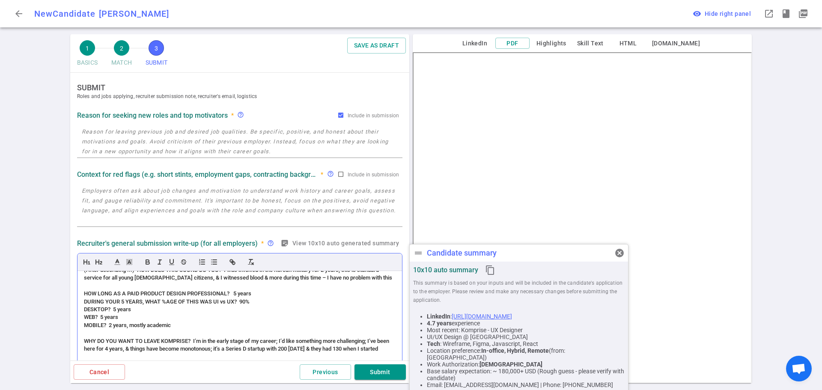
drag, startPoint x: 184, startPoint y: 332, endPoint x: 94, endPoint y: 310, distance: 93.1
click at [94, 310] on div "(ACCENT) PERSONALITY (Slight accent – no problem understanding) Accommodating; …" at bounding box center [239, 342] width 324 height 142
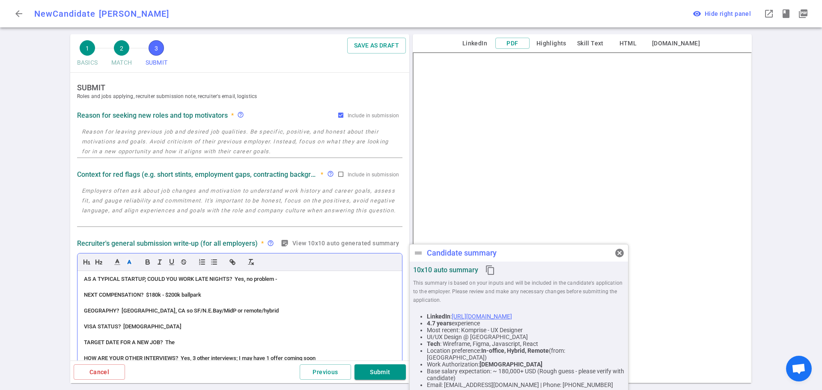
click at [193, 338] on div at bounding box center [240, 334] width 312 height 8
click at [187, 338] on div at bounding box center [240, 334] width 312 height 8
click at [134, 329] on span "VISA STATUS? [DEMOGRAPHIC_DATA]" at bounding box center [133, 326] width 98 height 6
click at [117, 307] on div at bounding box center [240, 303] width 312 height 8
click at [124, 209] on textarea at bounding box center [240, 205] width 316 height 39
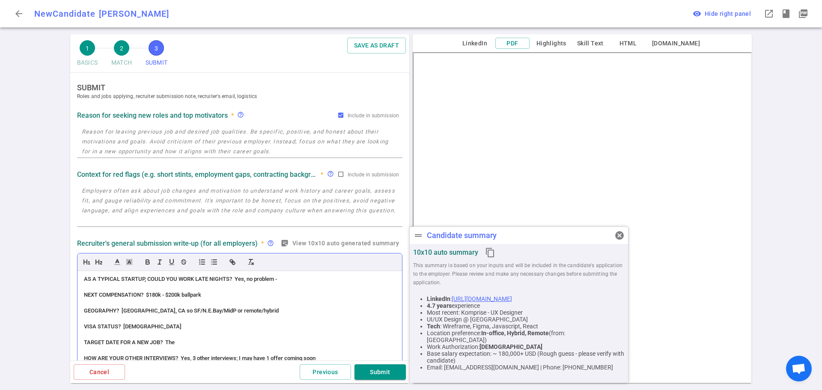
drag, startPoint x: 187, startPoint y: 334, endPoint x: 144, endPoint y: 313, distance: 47.1
click at [144, 313] on div "(ACCENT) PERSONALITY (Slight accent – no problem understanding) Accommodating; …" at bounding box center [239, 342] width 324 height 142
click at [104, 315] on div "GEOGRAPHY? [GEOGRAPHIC_DATA], CA so SF/N.E.Bay/MidP or remote/hybrid" at bounding box center [240, 311] width 312 height 8
drag, startPoint x: 152, startPoint y: 336, endPoint x: 83, endPoint y: 319, distance: 71.0
click at [83, 319] on div "(ACCENT) PERSONALITY (Slight accent – no problem understanding) Accommodating; …" at bounding box center [239, 342] width 324 height 142
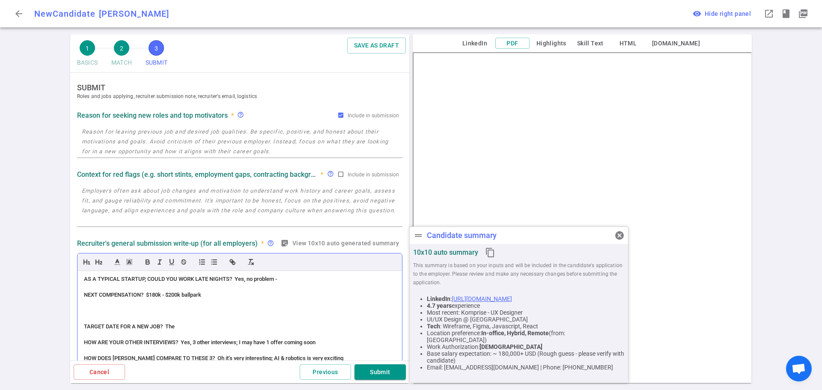
drag, startPoint x: 186, startPoint y: 334, endPoint x: 98, endPoint y: 300, distance: 95.0
click at [98, 299] on div "(ACCENT) PERSONALITY (Slight accent – no problem understanding) Accommodating; …" at bounding box center [239, 342] width 324 height 142
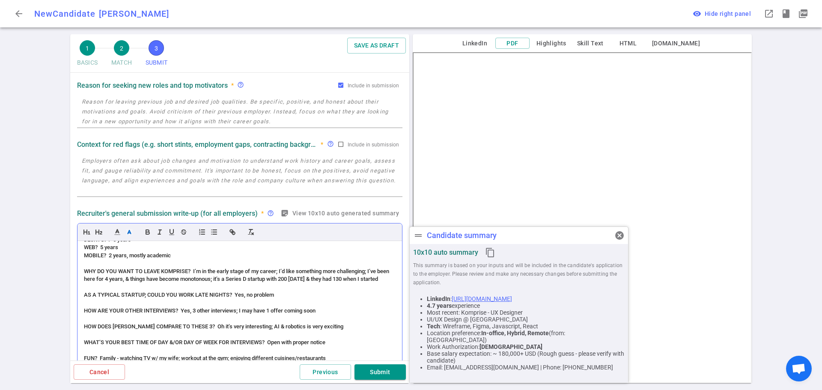
scroll to position [43, 0]
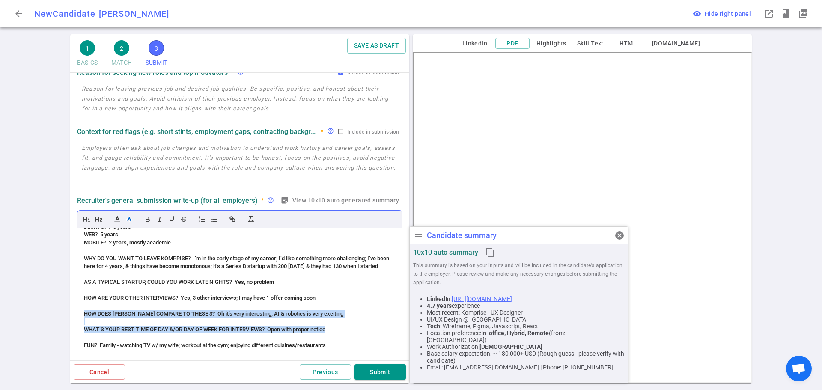
drag, startPoint x: 335, startPoint y: 329, endPoint x: 81, endPoint y: 313, distance: 254.3
click at [81, 313] on div "(ACCENT) PERSONALITY (Slight accent – no problem understanding) Accommodating; …" at bounding box center [239, 299] width 324 height 142
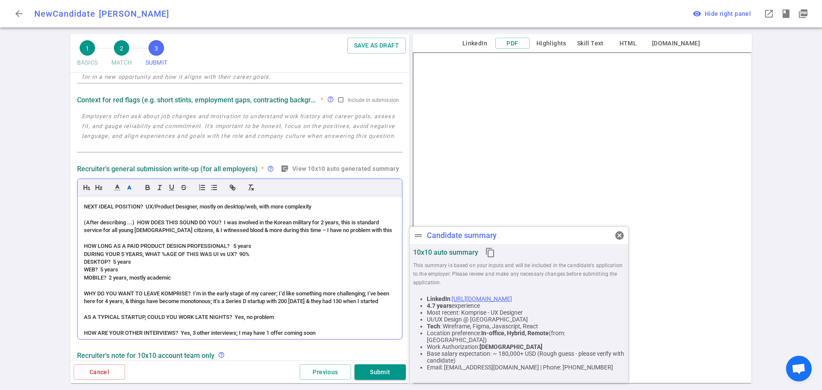
scroll to position [66, 0]
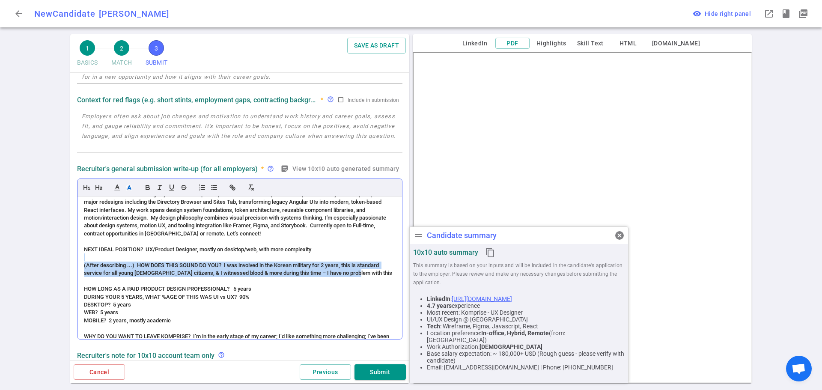
drag, startPoint x: 357, startPoint y: 272, endPoint x: 87, endPoint y: 259, distance: 270.8
click at [86, 259] on div "(ACCENT) PERSONALITY (Slight accent – no problem understanding) Accommodating; …" at bounding box center [239, 267] width 324 height 142
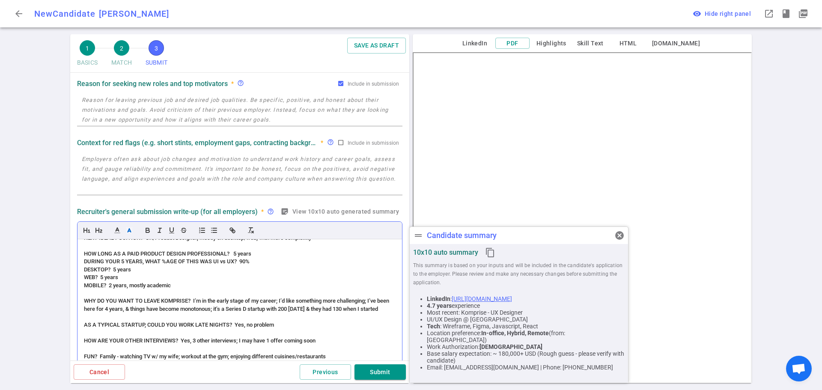
scroll to position [128, 0]
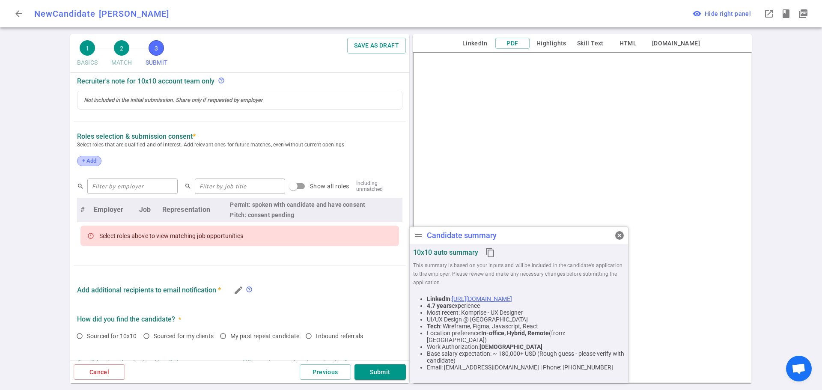
click at [92, 166] on div "+ Add" at bounding box center [89, 161] width 24 height 10
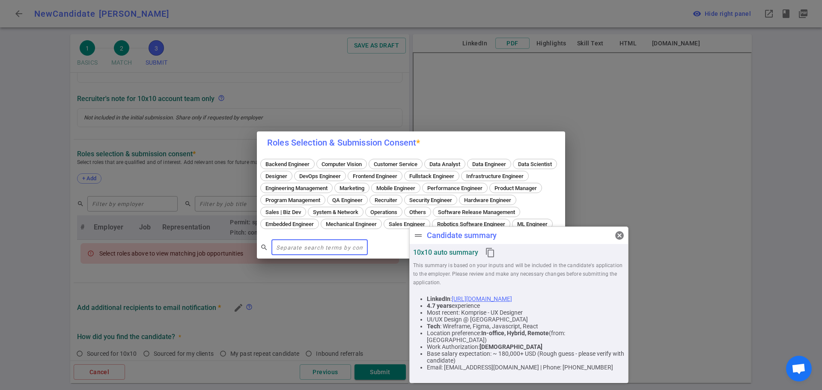
click at [301, 253] on input "text" at bounding box center [319, 247] width 96 height 14
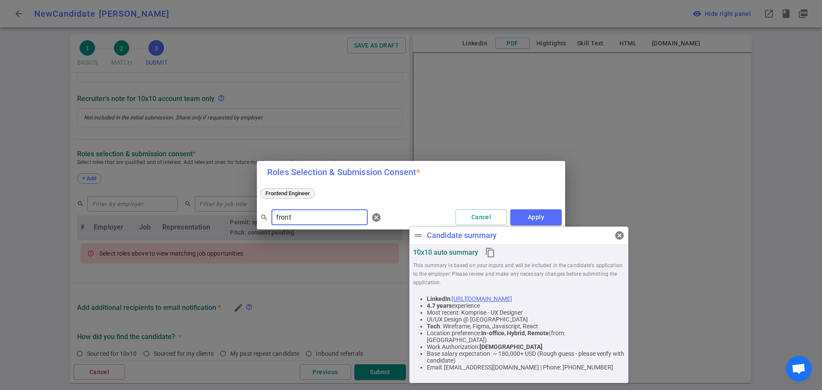
type input "front"
click at [289, 192] on span "Frontend Engineer" at bounding box center [287, 193] width 50 height 6
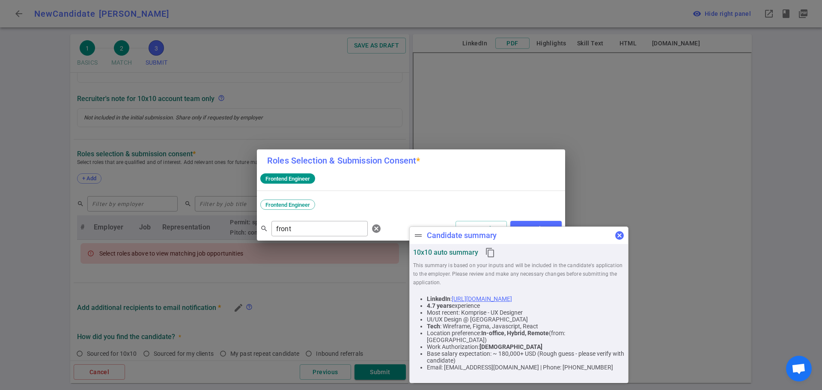
click at [617, 240] on button "cancel" at bounding box center [619, 235] width 17 height 17
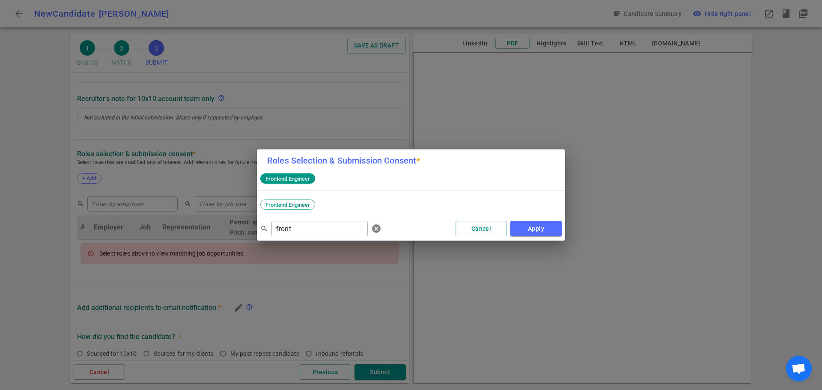
drag, startPoint x: 540, startPoint y: 231, endPoint x: 530, endPoint y: 237, distance: 11.5
click at [540, 231] on button "Apply" at bounding box center [535, 229] width 51 height 16
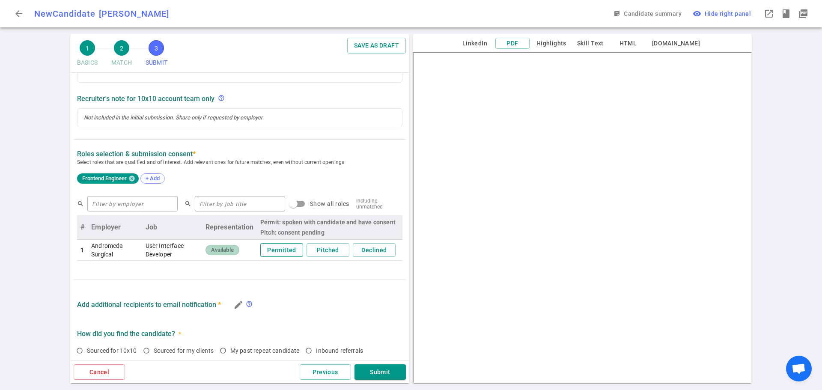
click at [279, 252] on button "Permitted" at bounding box center [281, 250] width 43 height 14
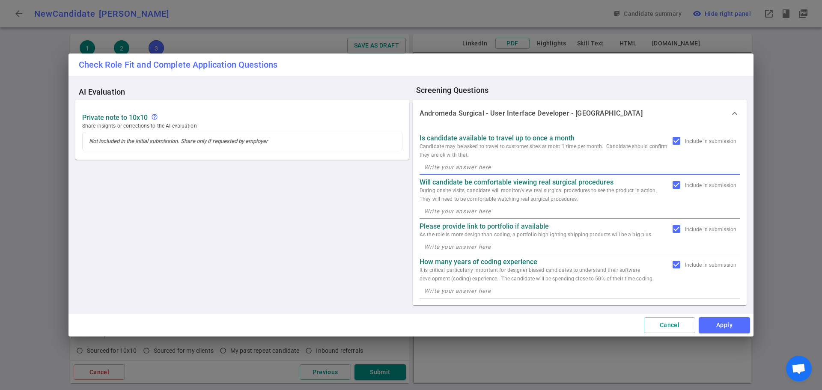
click at [441, 170] on textarea at bounding box center [579, 167] width 311 height 10
type textarea "Yes"
click at [436, 209] on textarea at bounding box center [579, 211] width 311 height 10
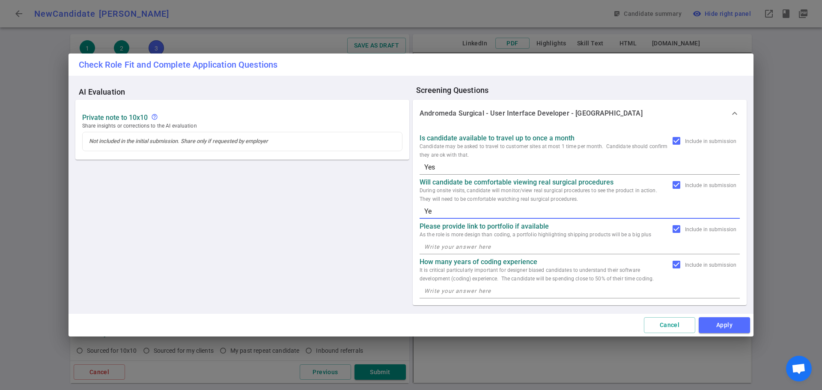
type textarea "Yes"
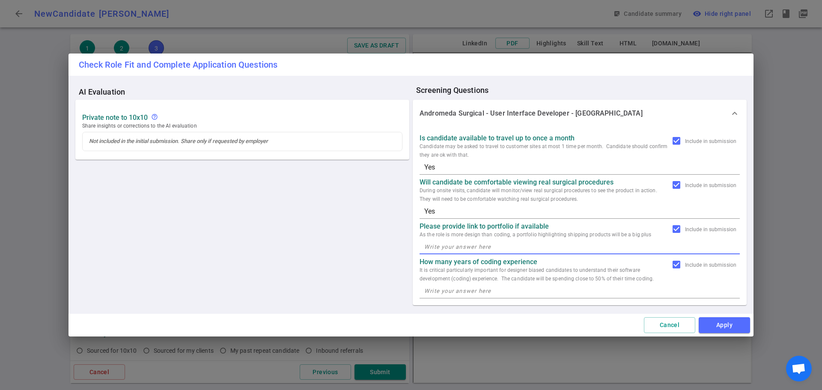
click at [436, 246] on textarea at bounding box center [579, 247] width 311 height 10
paste textarea "[URL][DOMAIN_NAME]"
type textarea "[URL][DOMAIN_NAME]"
click at [446, 291] on textarea at bounding box center [579, 291] width 311 height 10
type textarea "5"
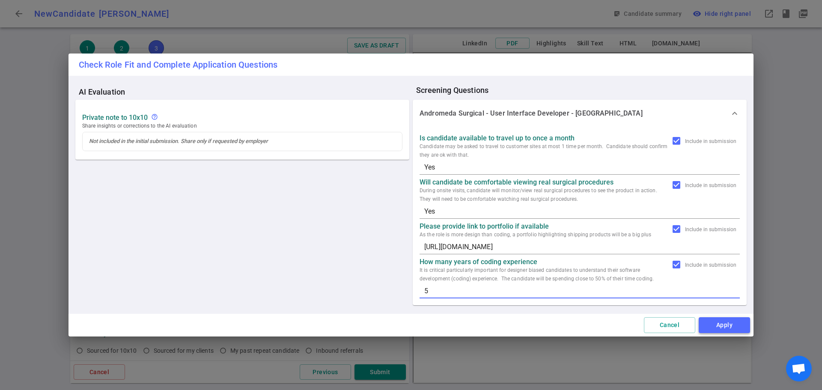
click at [715, 325] on button "Apply" at bounding box center [723, 325] width 51 height 16
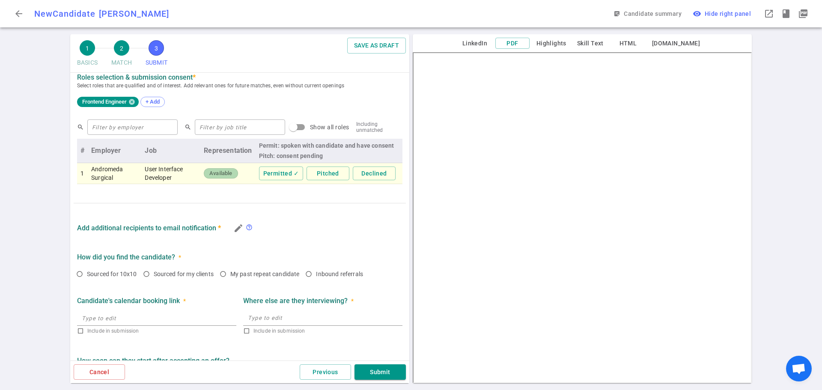
scroll to position [416, 0]
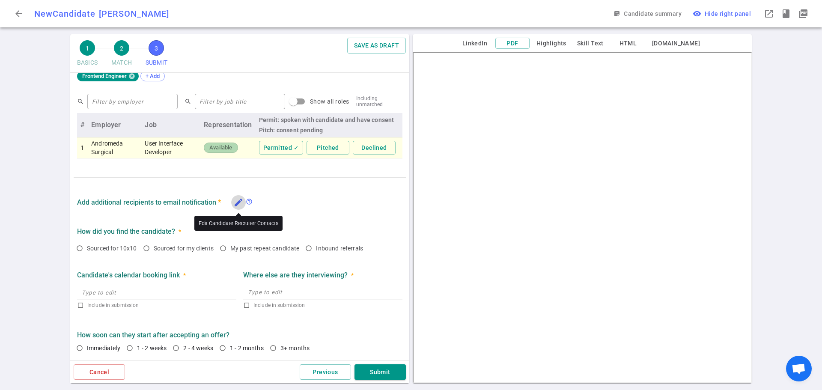
click at [238, 204] on icon "edit" at bounding box center [238, 202] width 10 height 10
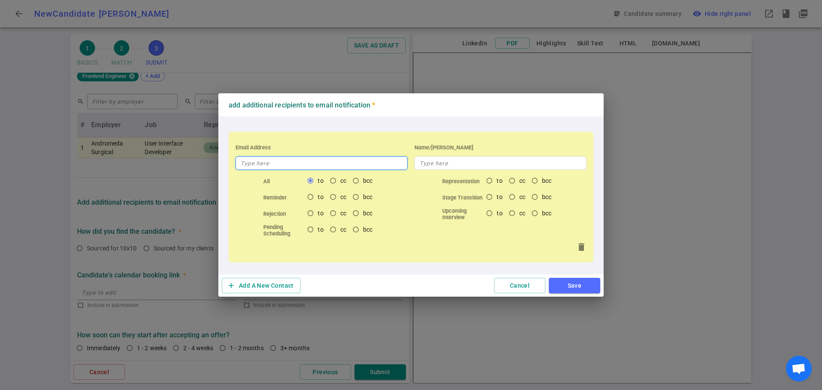
click at [278, 161] on input "text" at bounding box center [321, 163] width 172 height 14
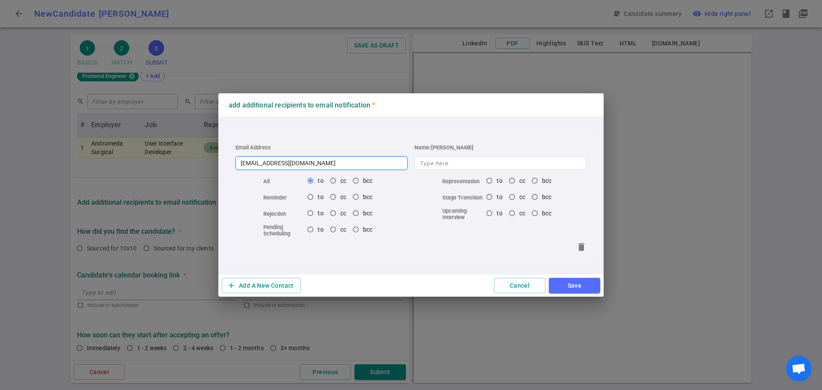
type input "[EMAIL_ADDRESS][DOMAIN_NAME]"
click at [570, 279] on button "Save" at bounding box center [574, 286] width 51 height 16
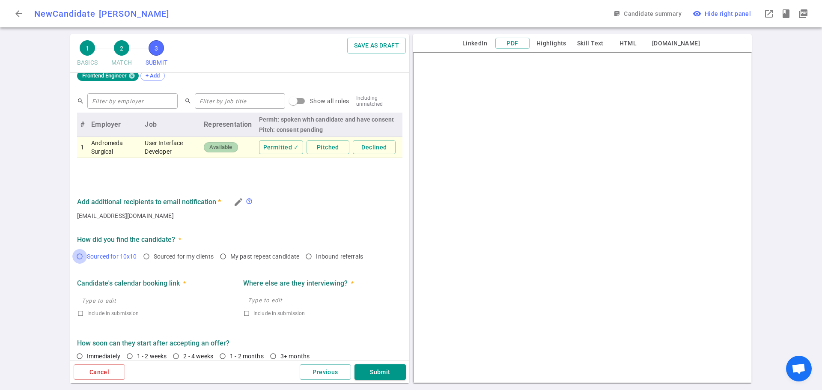
click at [83, 254] on input "Sourced for 10x10" at bounding box center [79, 256] width 15 height 15
radio input "true"
click at [130, 356] on input "1 - 2 weeks" at bounding box center [129, 356] width 15 height 15
radio input "true"
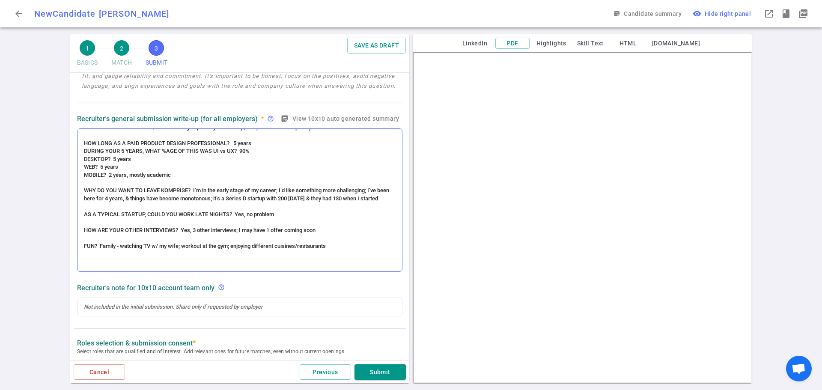
scroll to position [125, 0]
click at [243, 215] on span "AS A TYPICAL STARTUP, COULD YOU WORK LATE NIGHTS? Yes, no problem" at bounding box center [179, 213] width 190 height 6
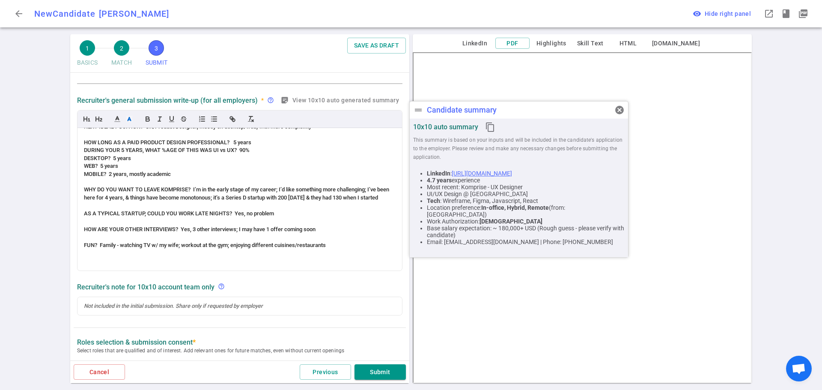
scroll to position [128, 0]
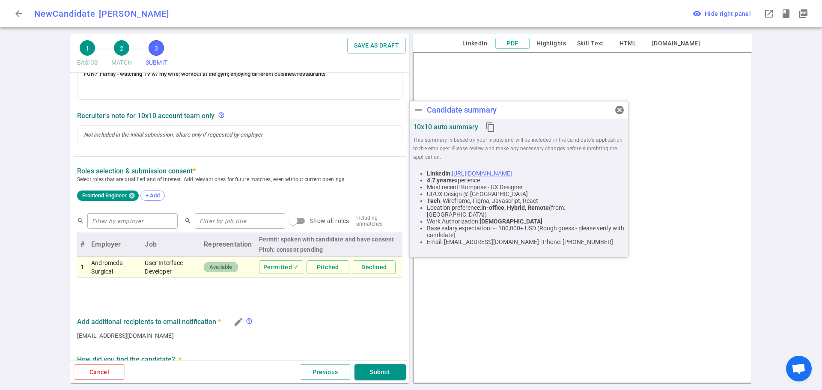
click at [379, 370] on button "Submit" at bounding box center [379, 372] width 51 height 16
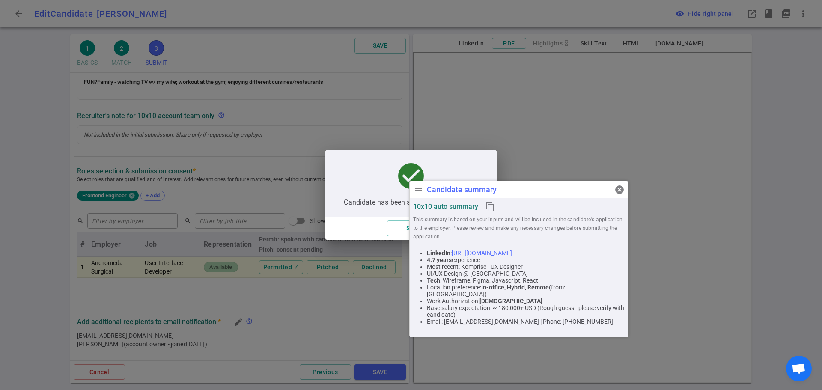
scroll to position [46, 0]
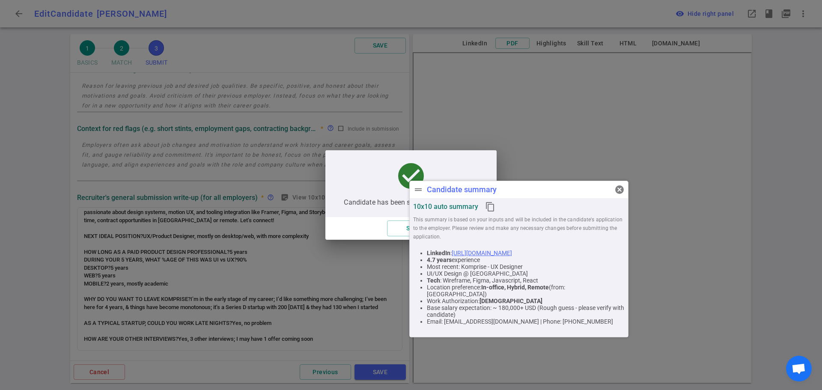
click at [619, 194] on span "cancel" at bounding box center [619, 189] width 10 height 10
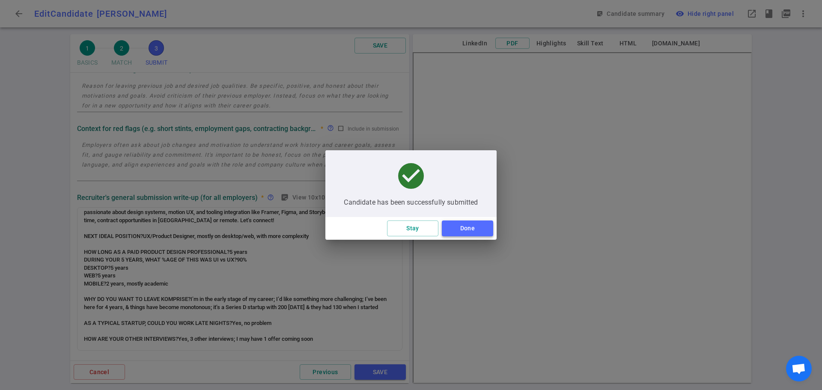
click at [465, 226] on button "Done" at bounding box center [467, 228] width 51 height 16
